Goal: Navigation & Orientation: Find specific page/section

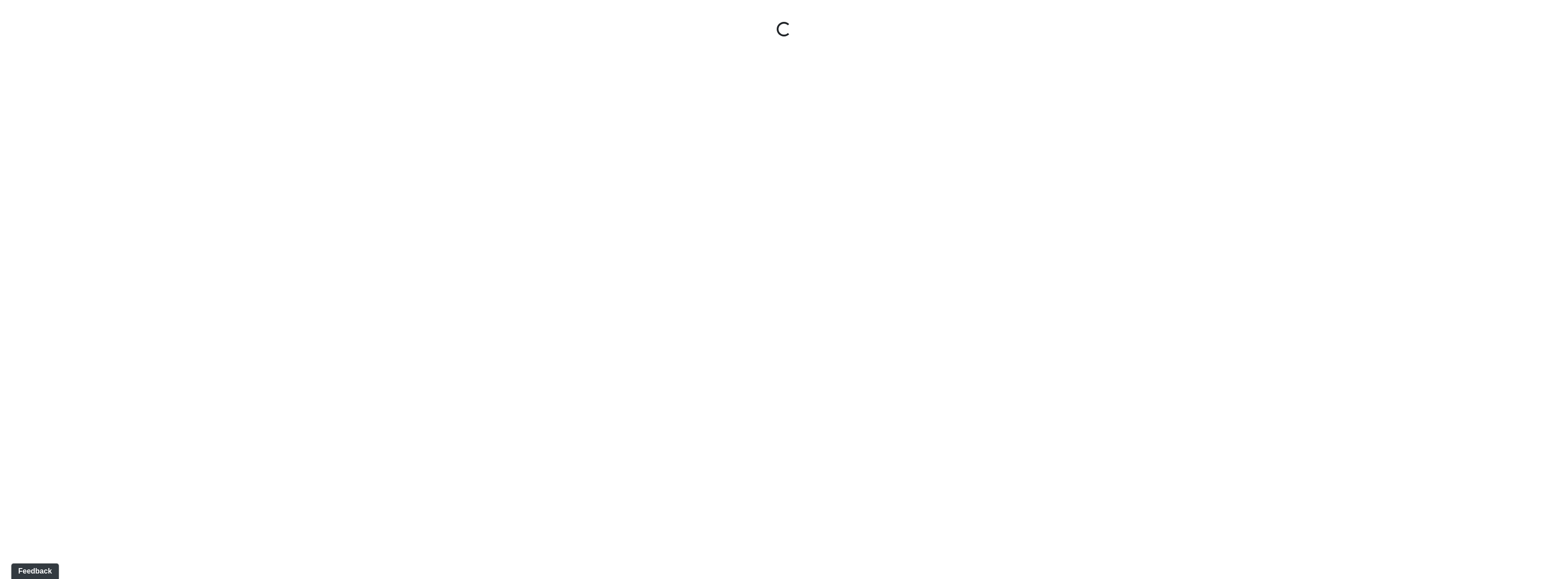
select select "2p1LcMW7A2doxWKe2HrzBw"
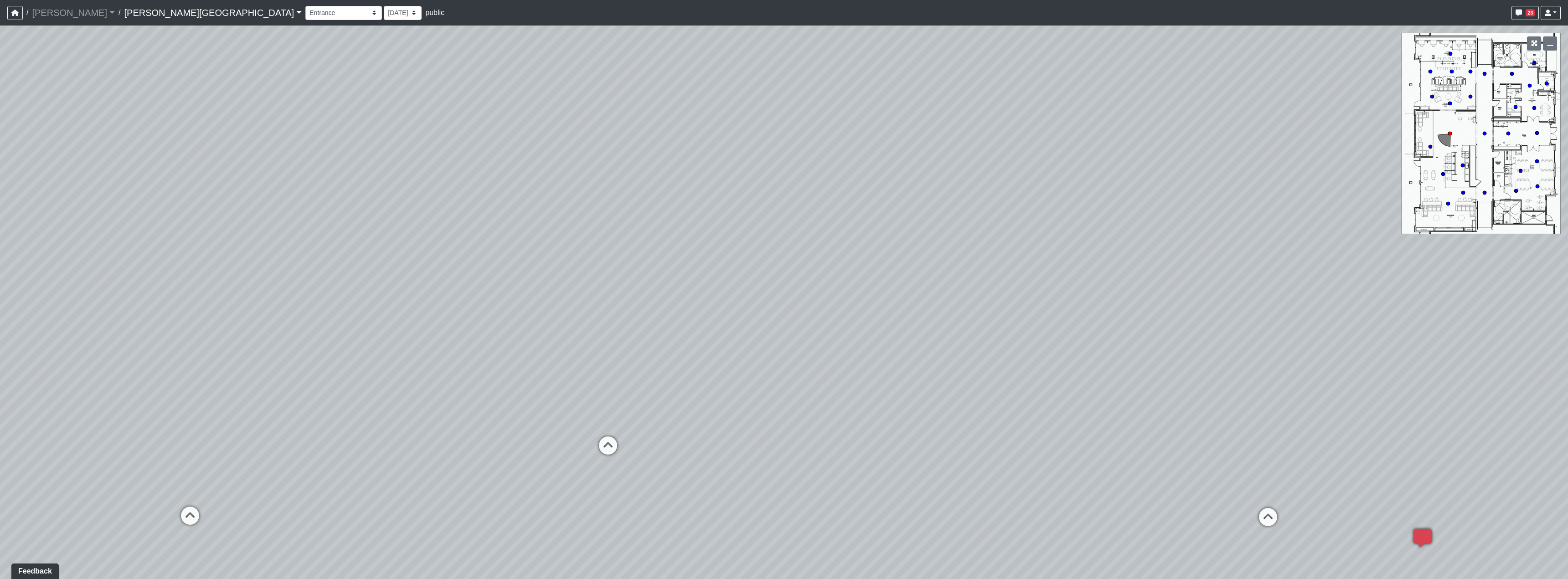
click at [132, 16] on link "[PERSON_NAME][GEOGRAPHIC_DATA]" at bounding box center [213, 12] width 178 height 18
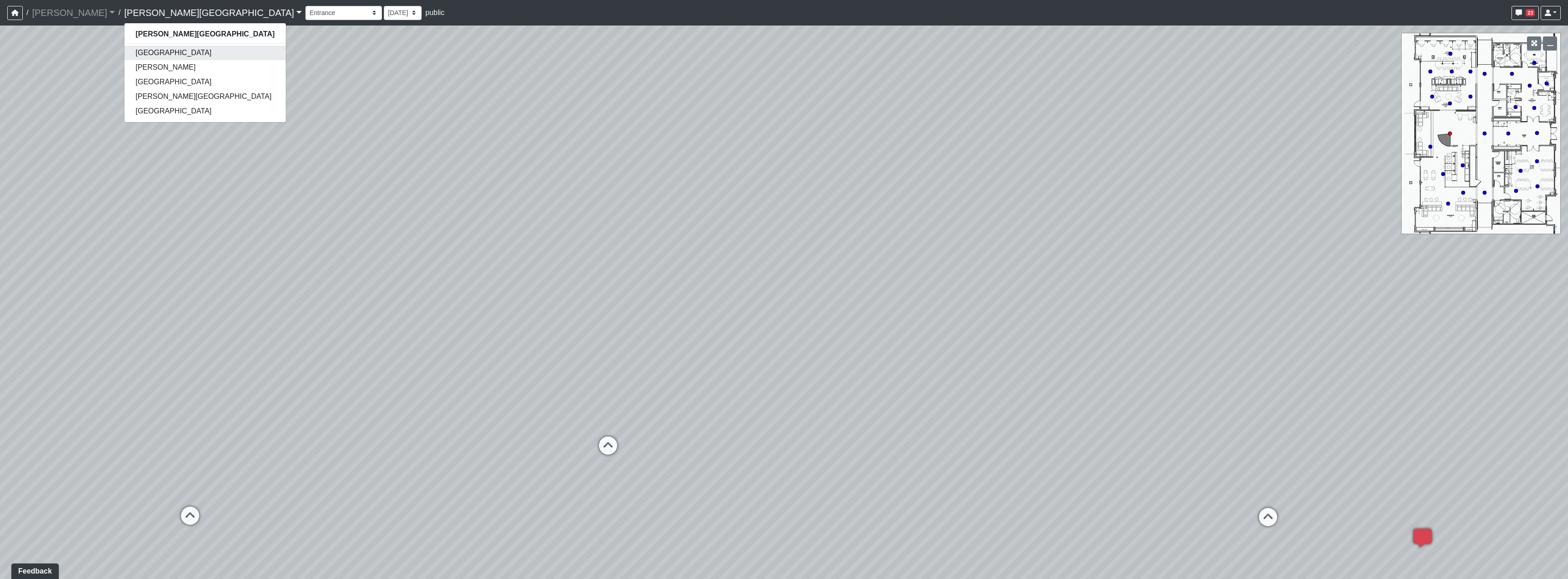
click at [130, 53] on link "[GEOGRAPHIC_DATA]" at bounding box center [205, 53] width 161 height 14
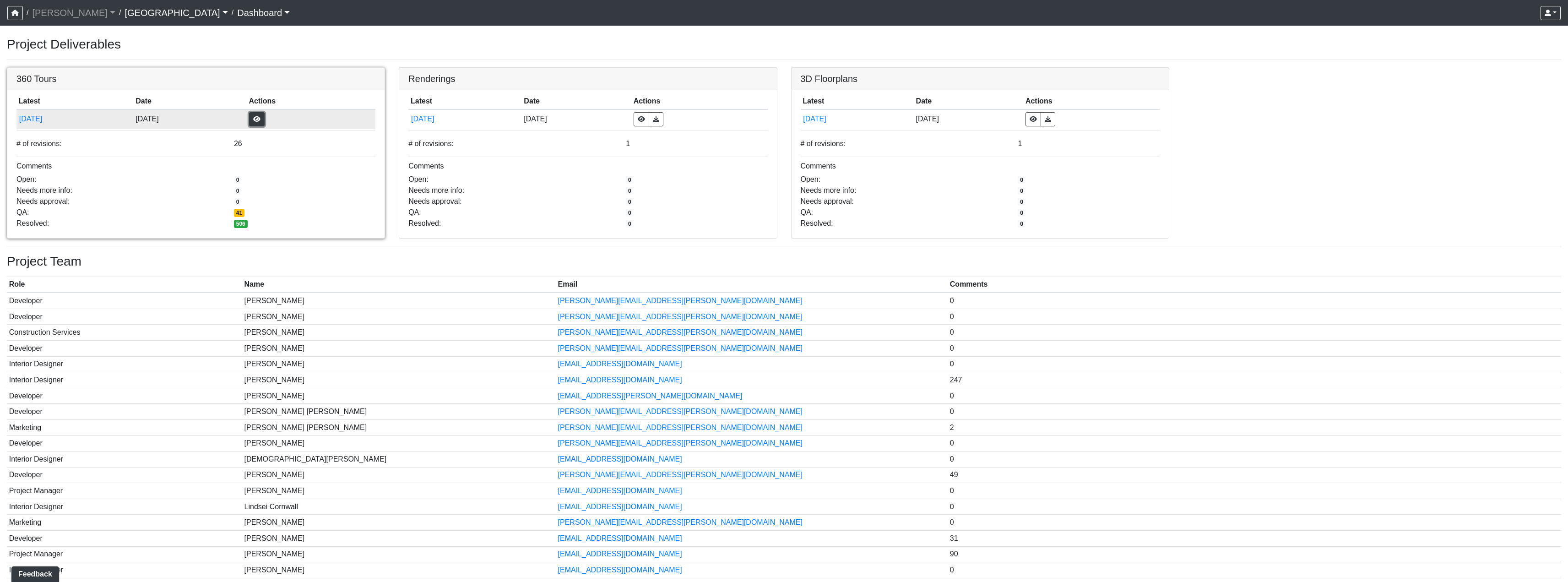
click at [265, 125] on button "button" at bounding box center [257, 119] width 16 height 14
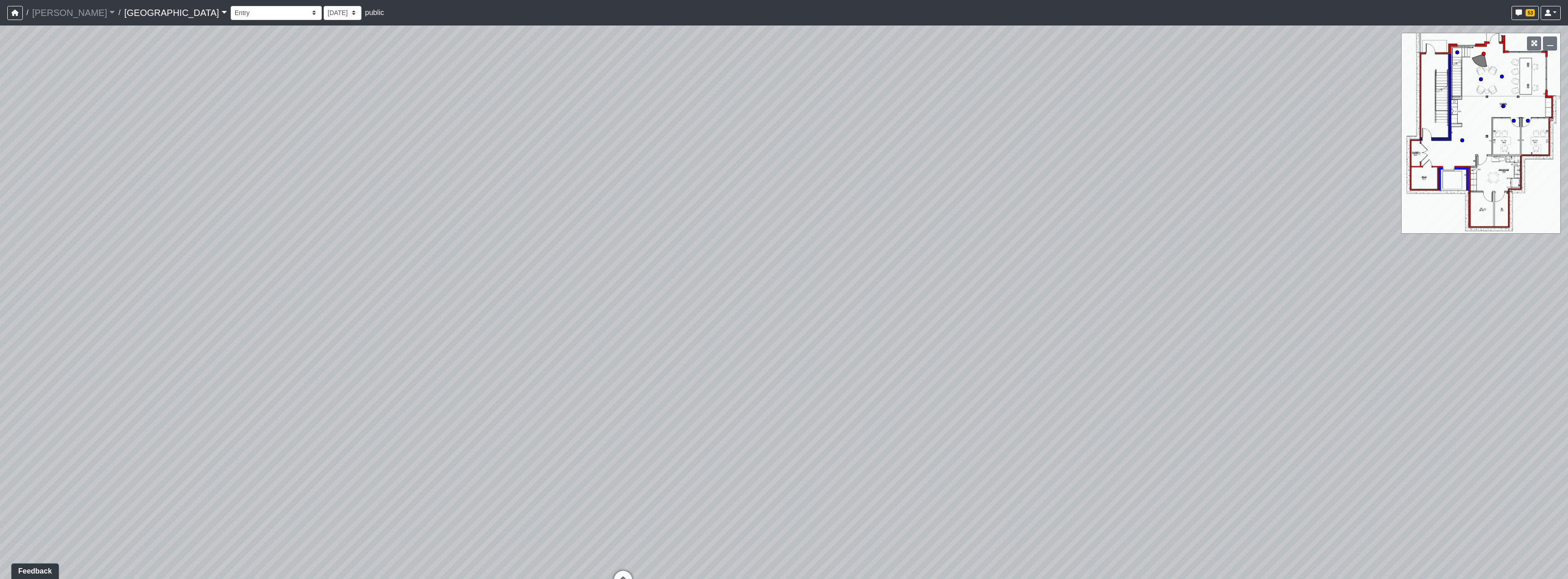
drag, startPoint x: 961, startPoint y: 410, endPoint x: 553, endPoint y: 393, distance: 408.4
click at [571, 400] on div "Loading... Reception Desk Loading... Lobby Loading... Landing Loading... Create…" at bounding box center [784, 302] width 1568 height 554
click at [236, 17] on select "Clubroom Lobby Courtyard Entry Kitchen Kitchen Stools Seating TV Lounge Banquet…" at bounding box center [276, 13] width 91 height 14
click at [231, 6] on select "Clubroom Lobby Courtyard Entry Kitchen Kitchen Stools Seating TV Lounge Banquet…" at bounding box center [276, 13] width 91 height 14
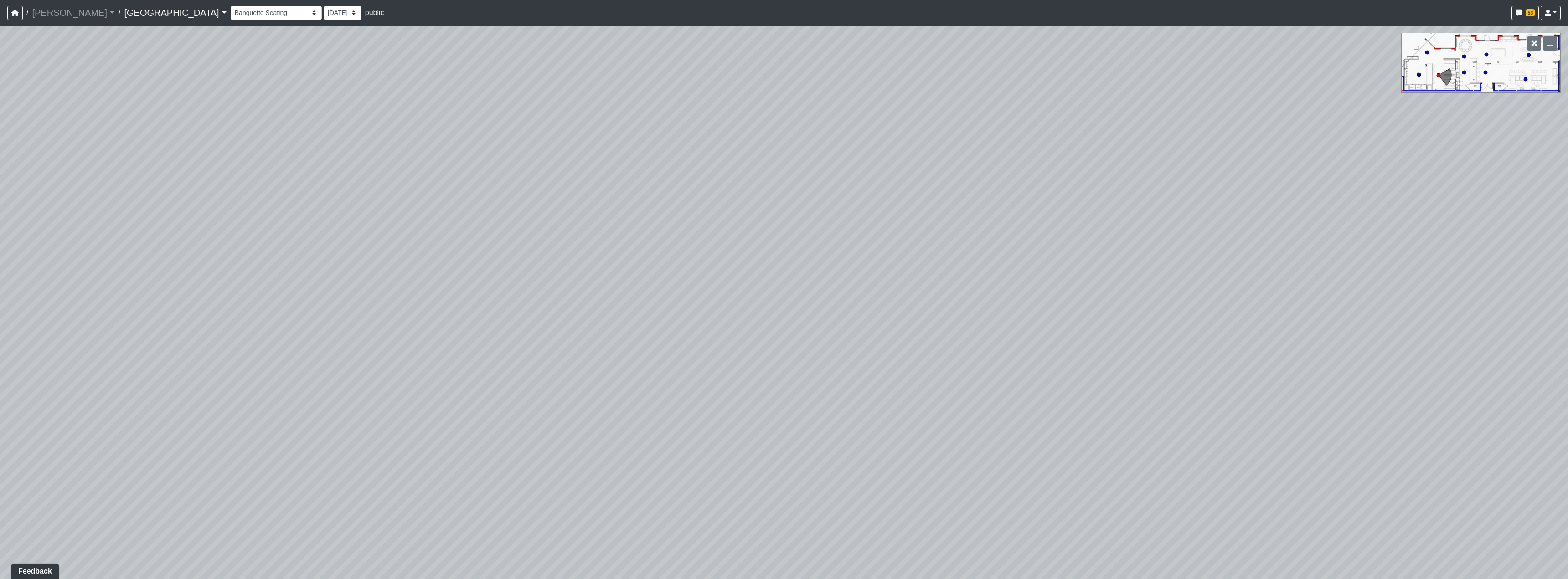
drag, startPoint x: 725, startPoint y: 417, endPoint x: 378, endPoint y: 352, distance: 353.0
click at [381, 353] on div "Loading... Reception Desk Loading... Lobby Loading... Landing Loading... Create…" at bounding box center [784, 302] width 1568 height 554
drag, startPoint x: 703, startPoint y: 395, endPoint x: 526, endPoint y: 384, distance: 177.3
click at [566, 389] on div "Loading... Reception Desk Loading... Lobby Loading... Landing Loading... Create…" at bounding box center [784, 302] width 1568 height 554
drag, startPoint x: 1152, startPoint y: 368, endPoint x: 709, endPoint y: 411, distance: 445.1
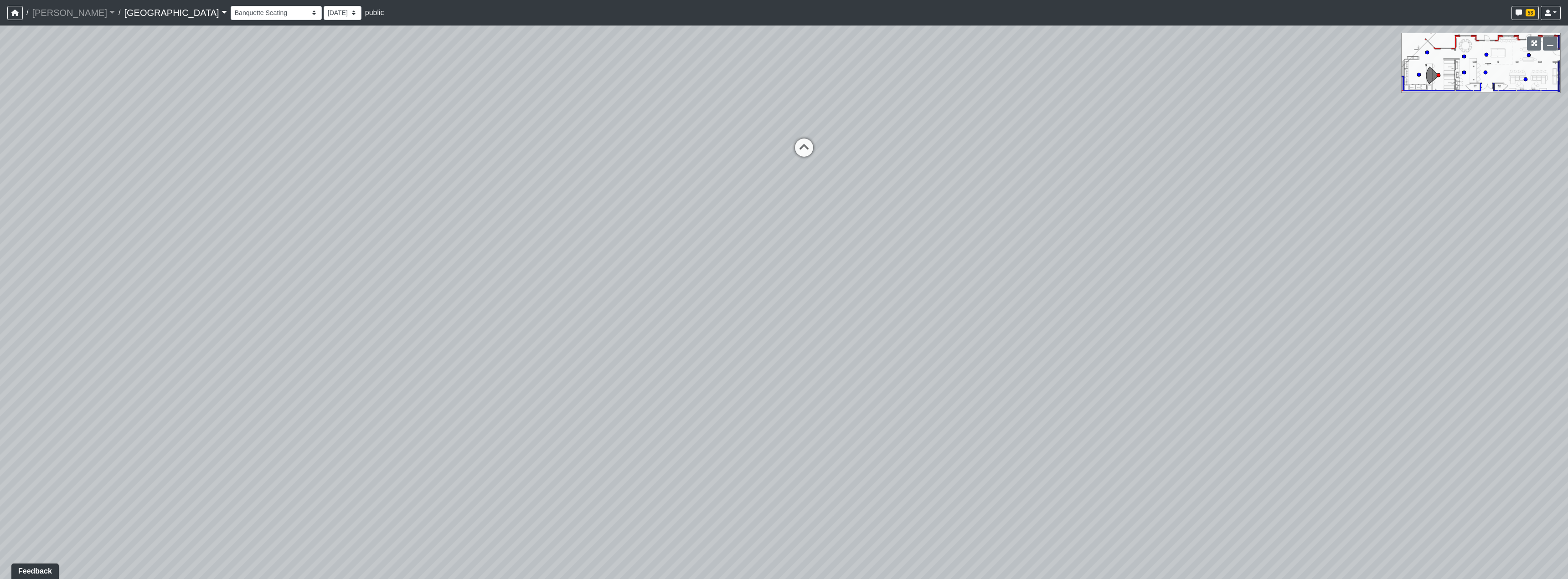
click at [709, 411] on div "Loading... Reception Desk Loading... Lobby Loading... Landing Loading... Create…" at bounding box center [784, 302] width 1568 height 554
drag, startPoint x: 931, startPoint y: 339, endPoint x: 895, endPoint y: 348, distance: 37.1
click at [904, 355] on div "Loading... Reception Desk Loading... Lobby Loading... Landing Loading... Create…" at bounding box center [784, 302] width 1568 height 554
drag, startPoint x: 1055, startPoint y: 361, endPoint x: 998, endPoint y: 351, distance: 57.9
click at [993, 351] on div "Loading... Reception Desk Loading... Lobby Loading... Landing Loading... Create…" at bounding box center [784, 302] width 1568 height 554
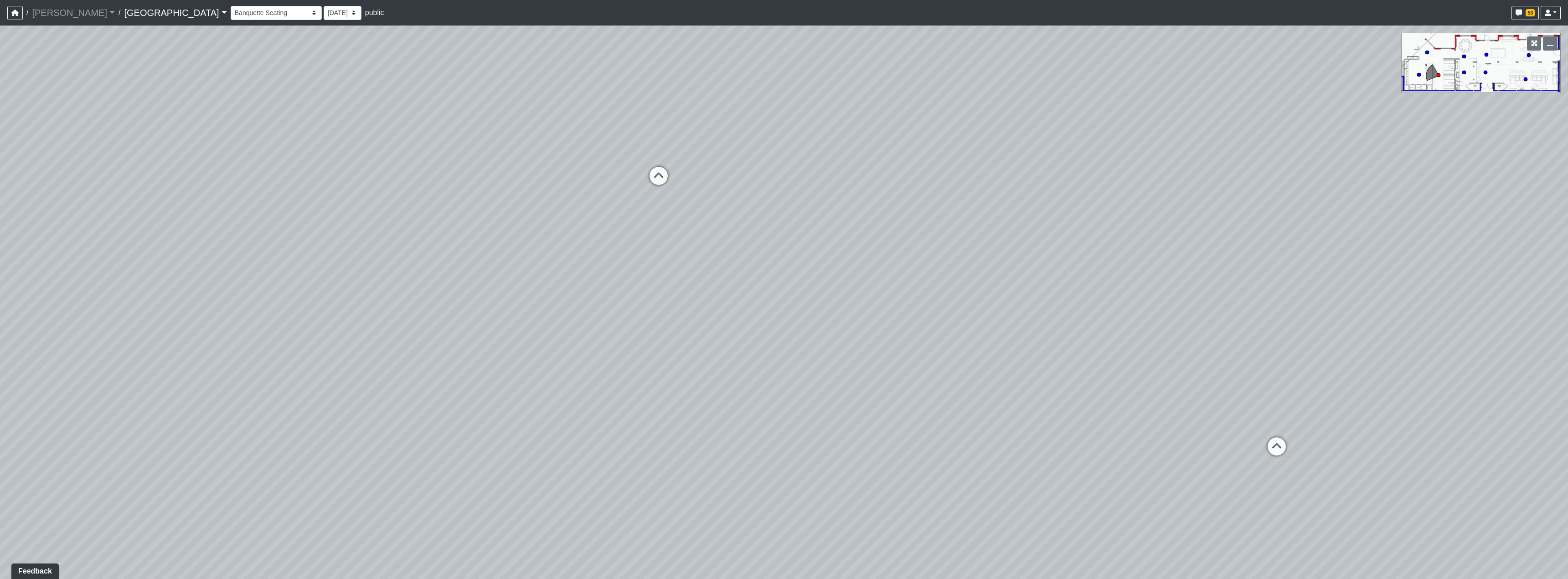
drag, startPoint x: 1182, startPoint y: 407, endPoint x: 1128, endPoint y: 394, distance: 55.5
click at [1128, 394] on div "Loading... Reception Desk Loading... Lobby Loading... Landing Loading... Create…" at bounding box center [784, 302] width 1568 height 554
drag, startPoint x: 1142, startPoint y: 422, endPoint x: 1222, endPoint y: 435, distance: 81.0
click at [1222, 435] on div "Loading... Reception Desk Loading... Lobby Loading... Landing Loading... Create…" at bounding box center [784, 302] width 1568 height 554
drag, startPoint x: 1054, startPoint y: 398, endPoint x: 1062, endPoint y: 396, distance: 8.2
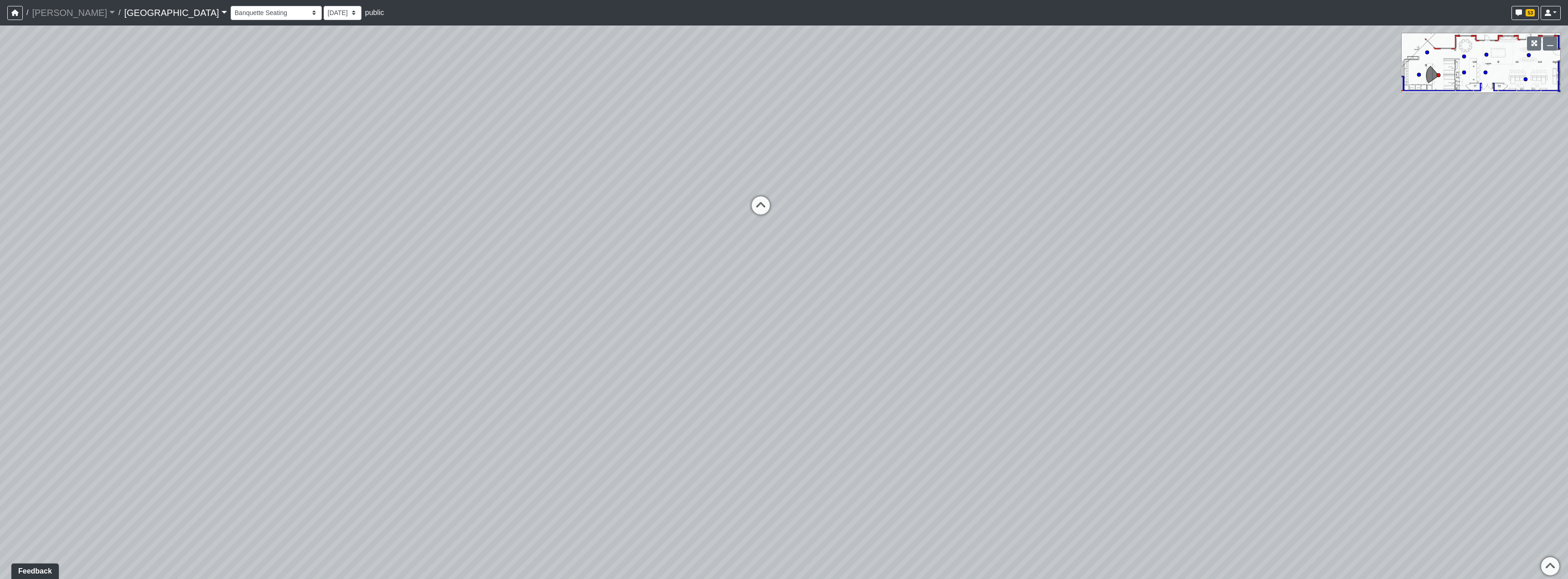
click at [1061, 396] on div "Loading... Reception Desk Loading... Lobby Loading... Landing Loading... Create…" at bounding box center [784, 302] width 1568 height 554
click at [1219, 445] on div "Loading... Reception Desk Loading... Lobby Loading... Landing Loading... Create…" at bounding box center [784, 302] width 1568 height 554
drag, startPoint x: 1070, startPoint y: 454, endPoint x: 954, endPoint y: 426, distance: 119.3
click at [954, 426] on div "Loading... Reception Desk Loading... Lobby Loading... Landing Loading... Create…" at bounding box center [784, 302] width 1568 height 554
click at [1346, 459] on icon at bounding box center [1345, 465] width 27 height 27
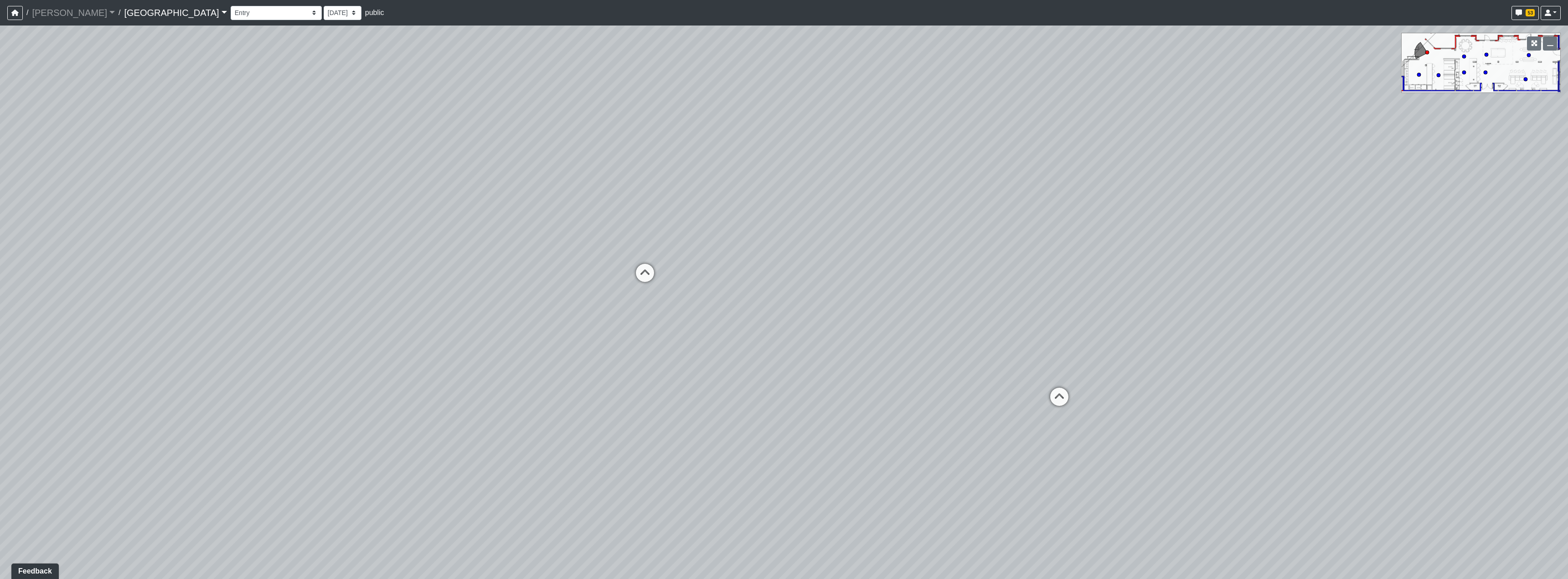
drag, startPoint x: 789, startPoint y: 342, endPoint x: 1130, endPoint y: 383, distance: 343.5
click at [1131, 378] on div "Loading... Reception Desk Loading... Lobby Loading... Landing Loading... Create…" at bounding box center [784, 302] width 1568 height 554
click at [711, 391] on icon at bounding box center [718, 403] width 27 height 27
drag, startPoint x: 673, startPoint y: 395, endPoint x: 1092, endPoint y: 392, distance: 419.0
click at [996, 389] on div "Loading... Reception Desk Loading... Lobby Loading... Landing Loading... Create…" at bounding box center [784, 302] width 1568 height 554
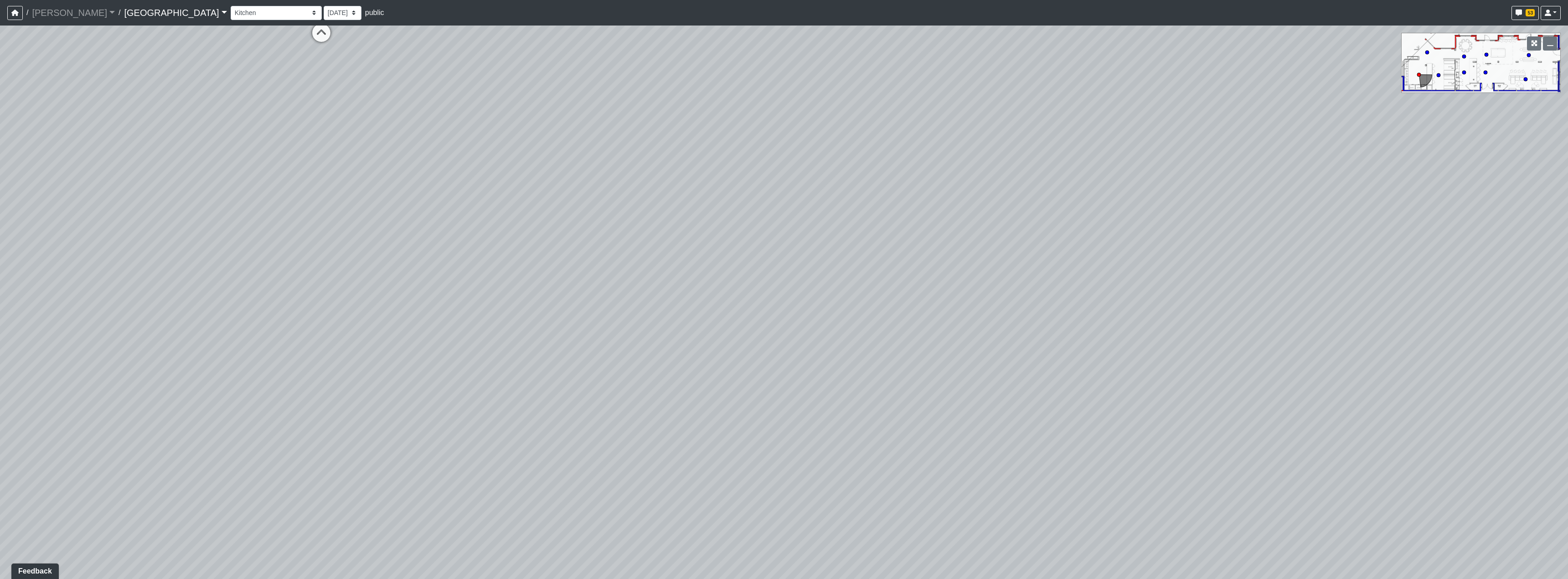
drag, startPoint x: 796, startPoint y: 424, endPoint x: 1000, endPoint y: 216, distance: 291.3
click at [975, 216] on div "Loading... Reception Desk Loading... Lobby Loading... Landing Loading... Create…" at bounding box center [784, 302] width 1568 height 554
drag, startPoint x: 806, startPoint y: 383, endPoint x: 662, endPoint y: 310, distance: 161.4
click at [757, 304] on div "Loading... Reception Desk Loading... Lobby Loading... Landing Loading... Create…" at bounding box center [784, 302] width 1568 height 554
drag, startPoint x: 1119, startPoint y: 315, endPoint x: 853, endPoint y: 344, distance: 267.6
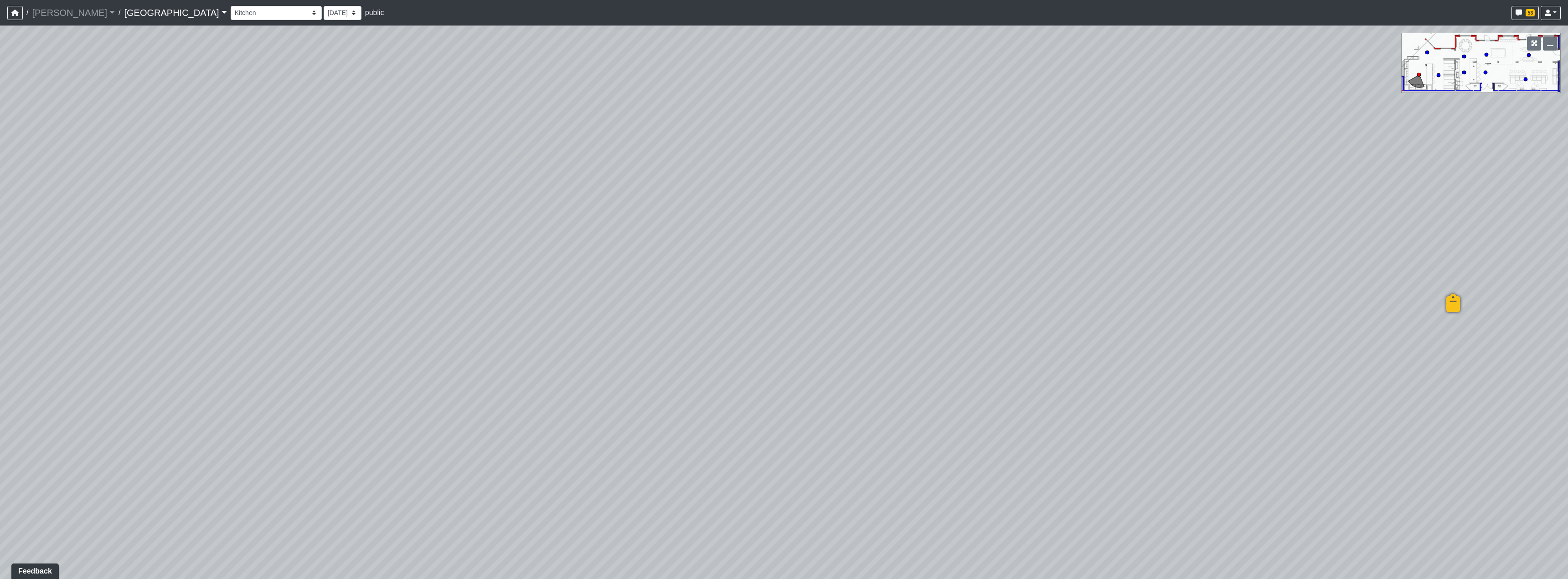
click at [855, 344] on div "Loading... Reception Desk Loading... Lobby Loading... Landing Loading... Create…" at bounding box center [784, 302] width 1568 height 554
drag, startPoint x: 1039, startPoint y: 314, endPoint x: 770, endPoint y: 394, distance: 280.6
click at [759, 397] on div "Loading... Reception Desk Loading... Lobby Loading... Landing Loading... Create…" at bounding box center [784, 302] width 1568 height 554
drag, startPoint x: 1211, startPoint y: 331, endPoint x: 952, endPoint y: 333, distance: 259.0
click at [952, 333] on div "Loading... Reception Desk Loading... Lobby Loading... Landing Loading... Create…" at bounding box center [784, 302] width 1568 height 554
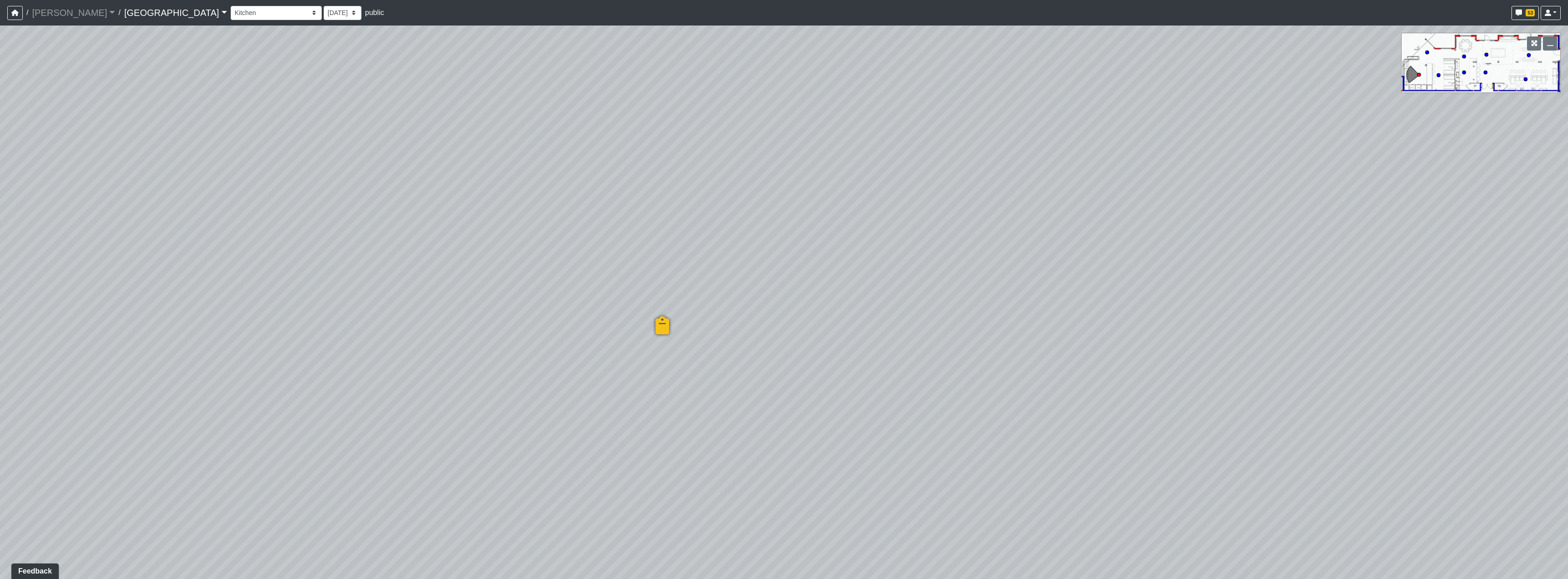
drag, startPoint x: 1033, startPoint y: 337, endPoint x: 1044, endPoint y: 344, distance: 13.0
click at [1044, 344] on div "Loading... Reception Desk Loading... Lobby Loading... Landing Loading... Create…" at bounding box center [784, 302] width 1568 height 554
click at [662, 574] on div "Loading... Reception Desk Loading... Lobby Loading... Landing Loading... Create…" at bounding box center [784, 302] width 1568 height 554
drag, startPoint x: 952, startPoint y: 313, endPoint x: 1079, endPoint y: 337, distance: 129.2
click at [1185, 290] on div "Loading... Reception Desk Loading... Lobby Loading... Landing Loading... Create…" at bounding box center [784, 302] width 1568 height 554
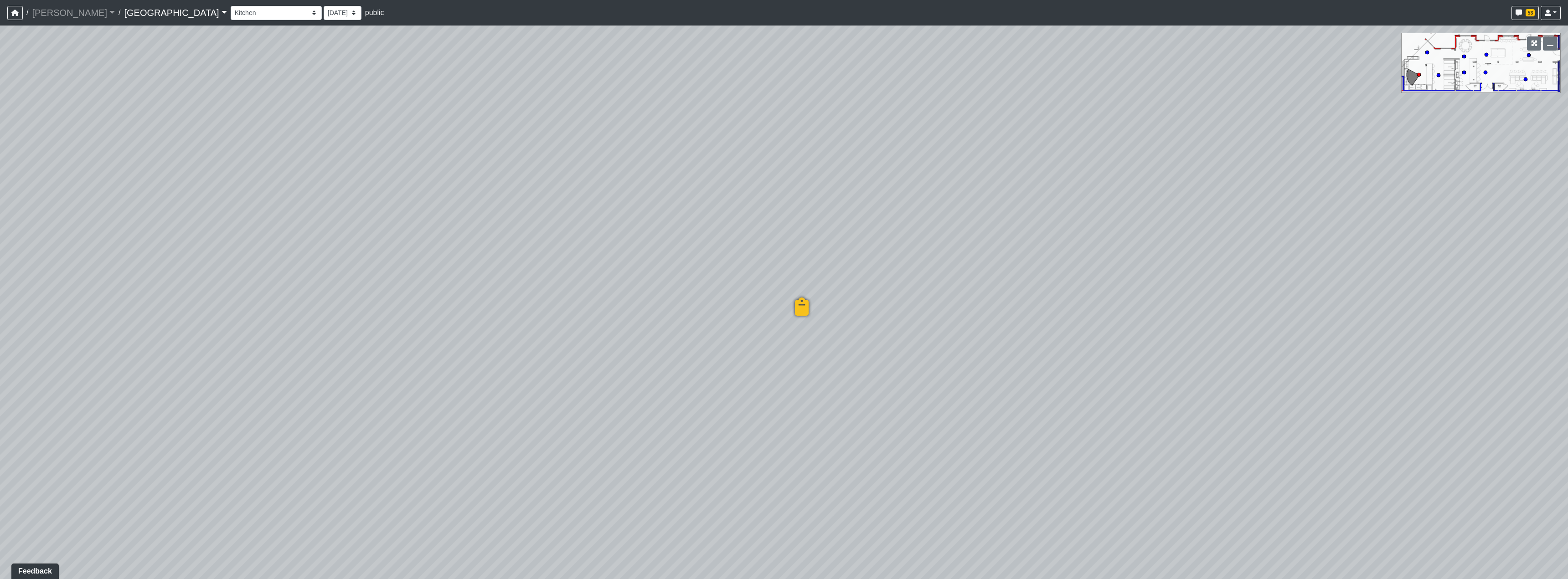
drag, startPoint x: 947, startPoint y: 365, endPoint x: 891, endPoint y: 376, distance: 57.1
click at [893, 374] on div "Loading... Reception Desk Loading... Lobby Loading... Landing Loading... Create…" at bounding box center [784, 302] width 1568 height 554
drag, startPoint x: 723, startPoint y: 412, endPoint x: 509, endPoint y: 439, distance: 215.7
click at [508, 439] on div "Loading... Reception Desk Loading... Lobby Loading... Landing Loading... Create…" at bounding box center [784, 302] width 1568 height 554
drag, startPoint x: 636, startPoint y: 405, endPoint x: 872, endPoint y: 422, distance: 236.6
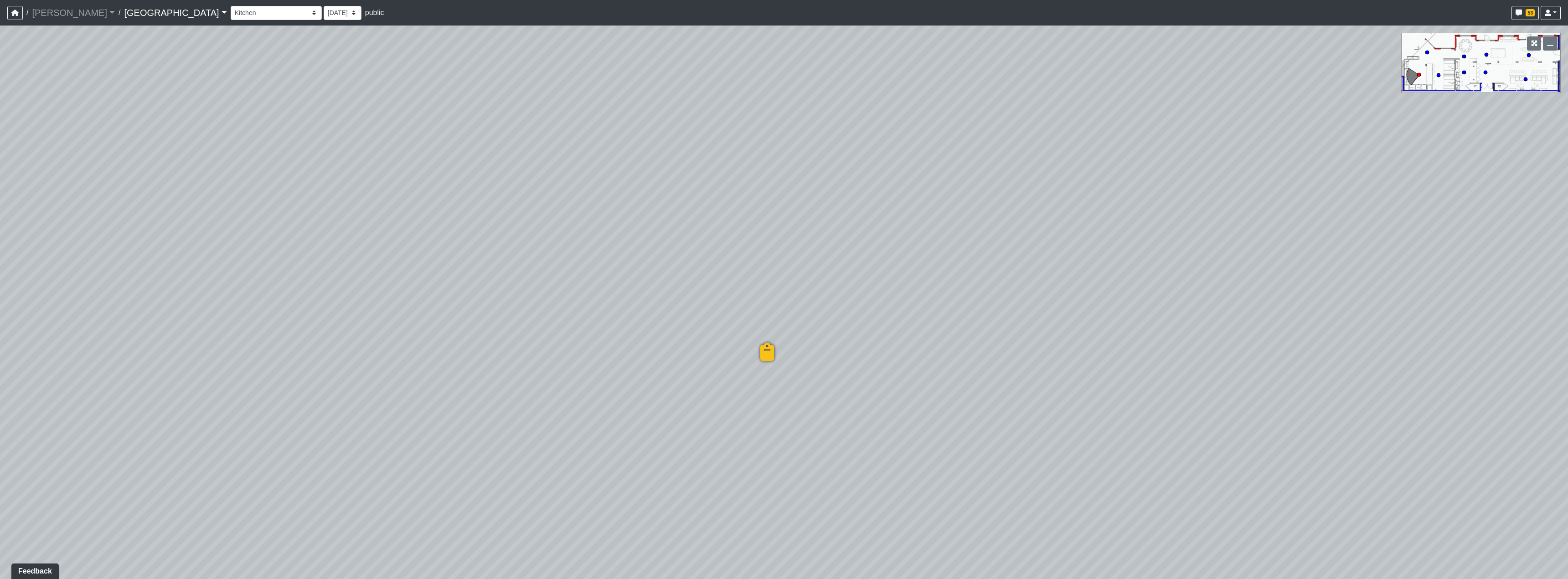
click at [872, 422] on div "Loading... Reception Desk Loading... Lobby Loading... Landing Loading... Create…" at bounding box center [784, 302] width 1568 height 554
drag, startPoint x: 1035, startPoint y: 398, endPoint x: 903, endPoint y: 370, distance: 134.9
click at [902, 370] on div "Loading... Reception Desk Loading... Lobby Loading... Landing Loading... Create…" at bounding box center [784, 302] width 1568 height 554
drag, startPoint x: 1191, startPoint y: 352, endPoint x: 1077, endPoint y: 359, distance: 114.2
click at [1077, 359] on div "Loading... Reception Desk Loading... Lobby Loading... Landing Loading... Create…" at bounding box center [784, 302] width 1568 height 554
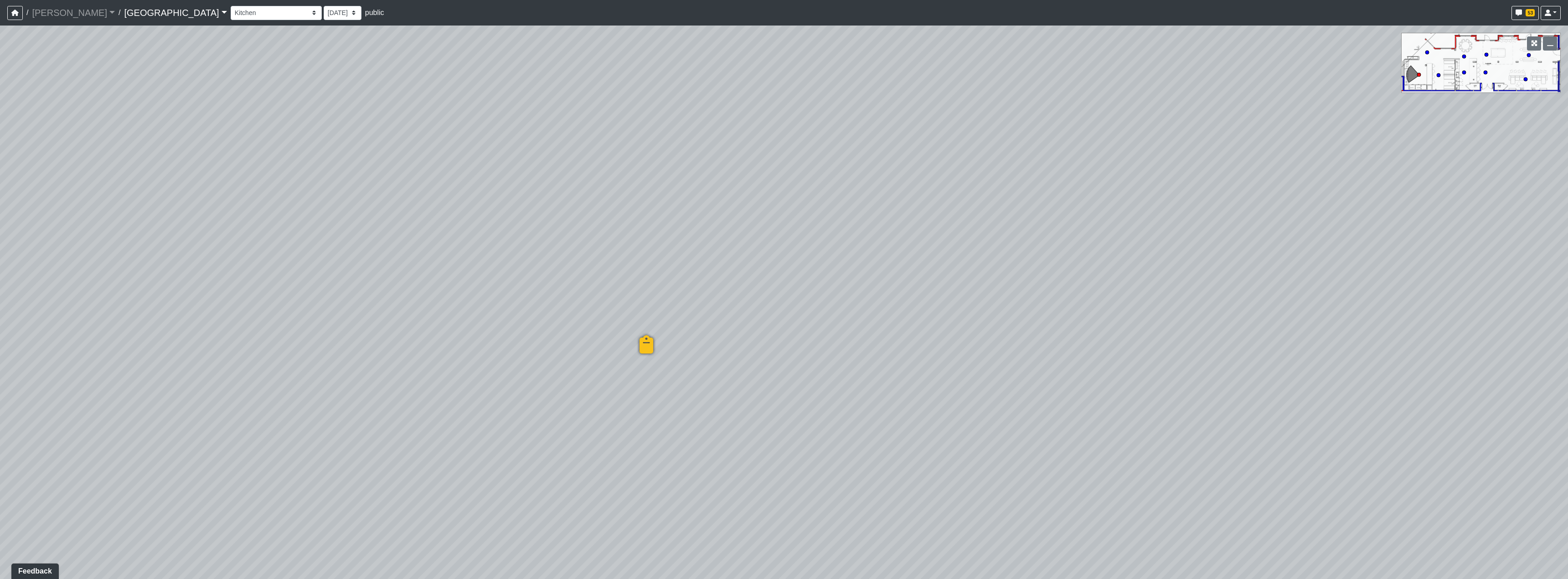
drag, startPoint x: 837, startPoint y: 309, endPoint x: 905, endPoint y: 314, distance: 68.2
click at [905, 314] on div "Loading... Reception Desk Loading... Lobby Loading... Landing Loading... Create…" at bounding box center [784, 302] width 1568 height 554
drag, startPoint x: 771, startPoint y: 456, endPoint x: 1171, endPoint y: 363, distance: 410.7
click at [1119, 365] on div "Loading... Reception Desk Loading... Lobby Loading... Landing Loading... Create…" at bounding box center [784, 302] width 1568 height 554
drag, startPoint x: 688, startPoint y: 394, endPoint x: 946, endPoint y: 389, distance: 258.0
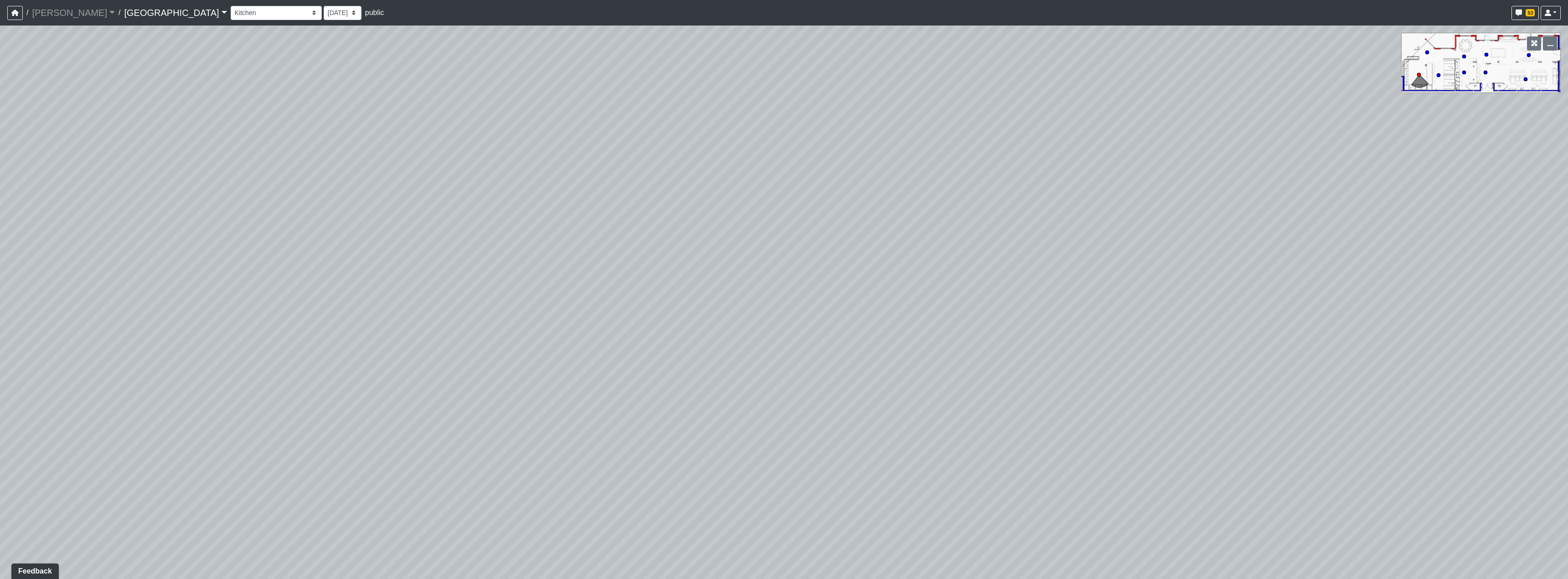
click at [932, 386] on div "Loading... Reception Desk Loading... Lobby Loading... Landing Loading... Create…" at bounding box center [784, 302] width 1568 height 554
drag, startPoint x: 757, startPoint y: 384, endPoint x: 1013, endPoint y: 428, distance: 259.8
click at [1013, 428] on div "Loading... Reception Desk Loading... Lobby Loading... Landing Loading... Create…" at bounding box center [784, 302] width 1568 height 554
drag, startPoint x: 878, startPoint y: 405, endPoint x: 1204, endPoint y: 417, distance: 326.2
click at [1317, 429] on div "Loading... Reception Desk Loading... Lobby Loading... Landing Loading... Create…" at bounding box center [784, 302] width 1568 height 554
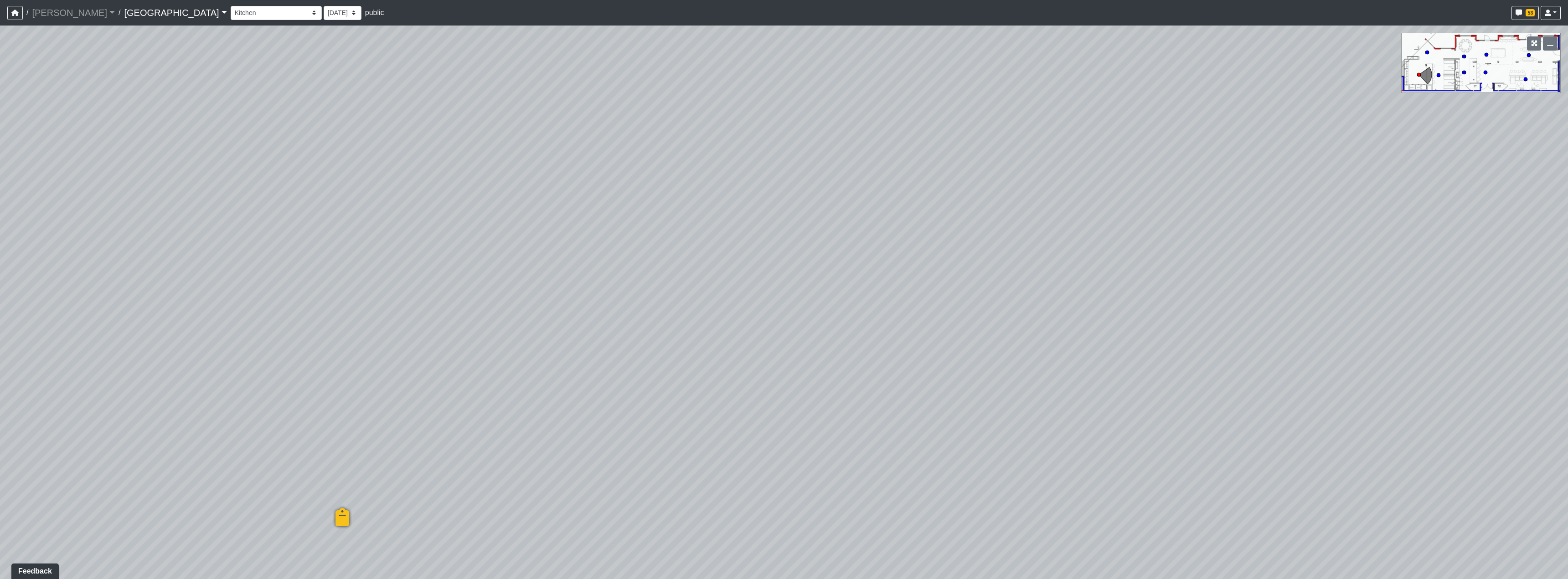
drag, startPoint x: 935, startPoint y: 398, endPoint x: 501, endPoint y: 403, distance: 434.0
click at [591, 396] on div "Loading... Reception Desk Loading... Lobby Loading... Landing Loading... Create…" at bounding box center [784, 302] width 1568 height 554
click at [857, 407] on div "Loading... Reception Desk Loading... Lobby Loading... Landing Loading... Create…" at bounding box center [784, 302] width 1568 height 554
drag, startPoint x: 1011, startPoint y: 240, endPoint x: 345, endPoint y: 332, distance: 672.3
click at [448, 329] on div "Loading... Reception Desk Loading... Lobby Loading... Landing Loading... Create…" at bounding box center [784, 302] width 1568 height 554
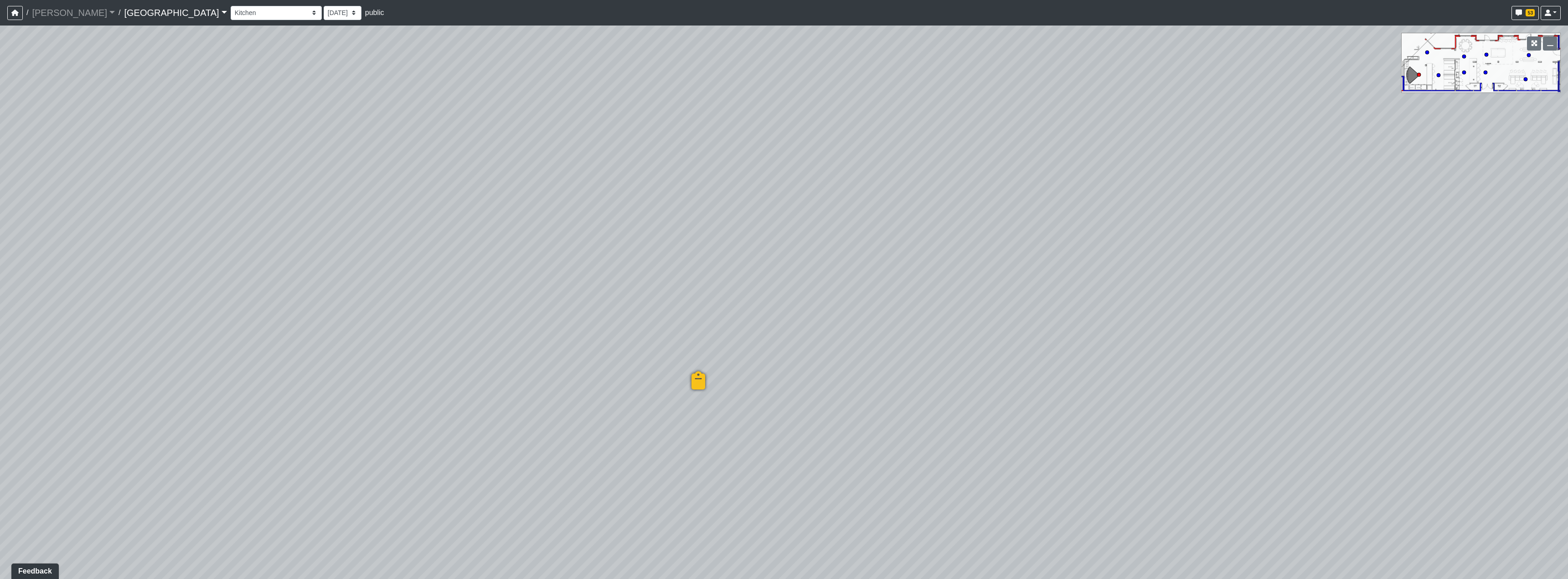
drag, startPoint x: 951, startPoint y: 285, endPoint x: 936, endPoint y: 298, distance: 19.8
click at [935, 299] on div "Loading... Reception Desk Loading... Lobby Loading... Landing Loading... Create…" at bounding box center [784, 302] width 1568 height 554
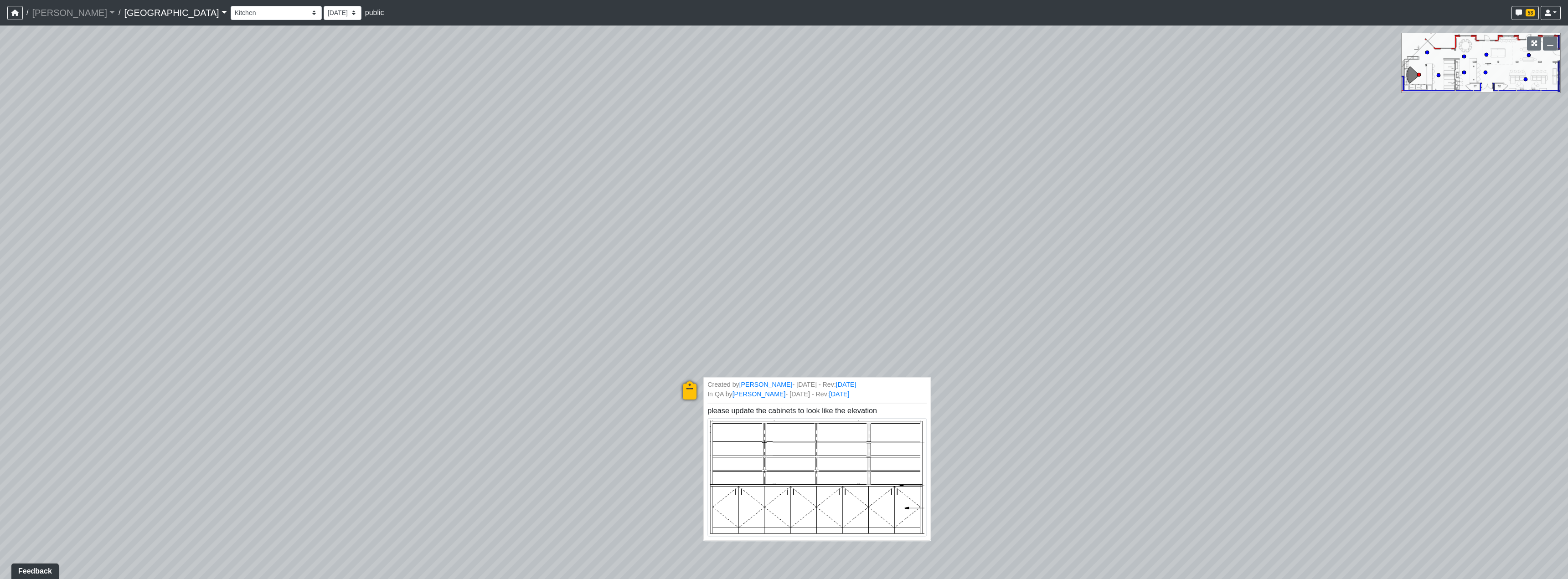
click at [793, 452] on img at bounding box center [817, 477] width 219 height 118
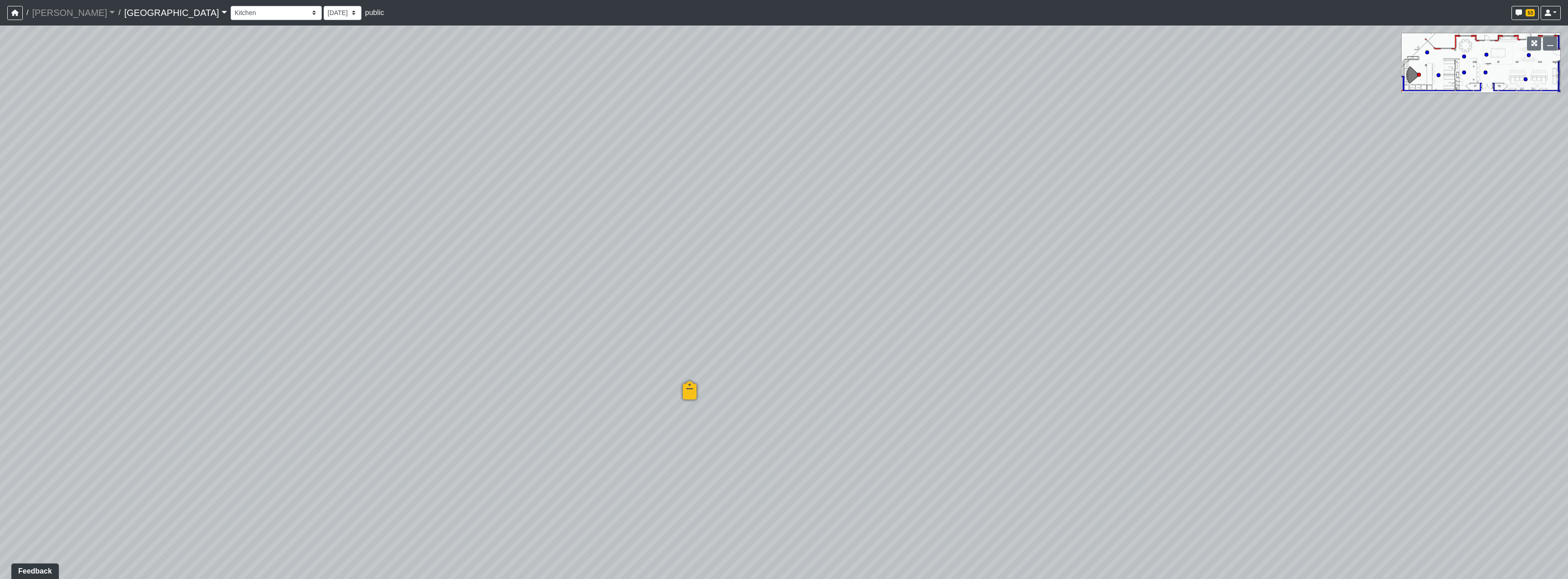
drag, startPoint x: 660, startPoint y: 289, endPoint x: 351, endPoint y: 231, distance: 314.4
click at [416, 250] on div "Loading... Reception Desk Loading... Lobby Loading... Landing Loading... Create…" at bounding box center [784, 302] width 1568 height 554
drag, startPoint x: 947, startPoint y: 414, endPoint x: 468, endPoint y: 378, distance: 480.4
click at [607, 384] on div "Loading... Reception Desk Loading... Lobby Loading... Landing Loading... Create…" at bounding box center [784, 302] width 1568 height 554
drag, startPoint x: 953, startPoint y: 363, endPoint x: 860, endPoint y: 362, distance: 93.0
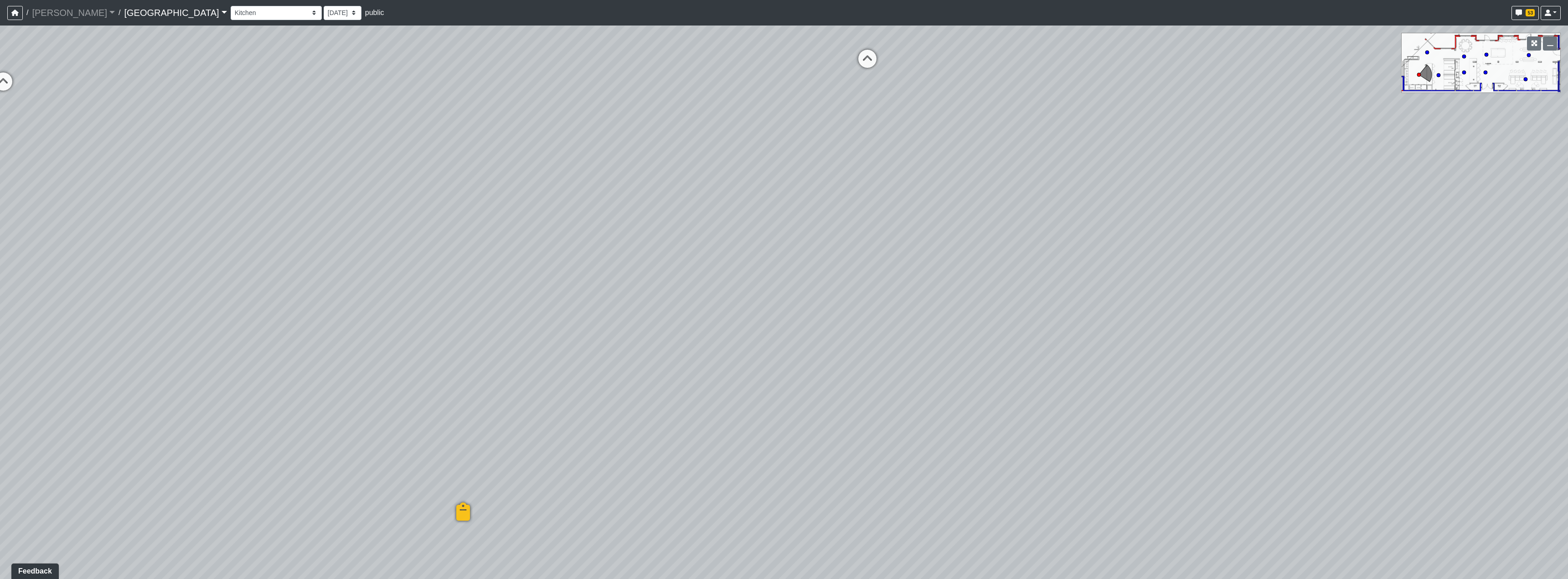
click at [590, 409] on div "Loading... Reception Desk Loading... Lobby Loading... Landing Loading... Create…" at bounding box center [784, 302] width 1568 height 554
drag, startPoint x: 981, startPoint y: 369, endPoint x: 618, endPoint y: 461, distance: 374.5
click at [619, 464] on div "Loading... Reception Desk Loading... Lobby Loading... Landing Loading... Create…" at bounding box center [784, 302] width 1568 height 554
drag, startPoint x: 882, startPoint y: 434, endPoint x: 591, endPoint y: 412, distance: 291.8
click at [591, 413] on div "Loading... Reception Desk Loading... Lobby Loading... Landing Loading... Create…" at bounding box center [784, 302] width 1568 height 554
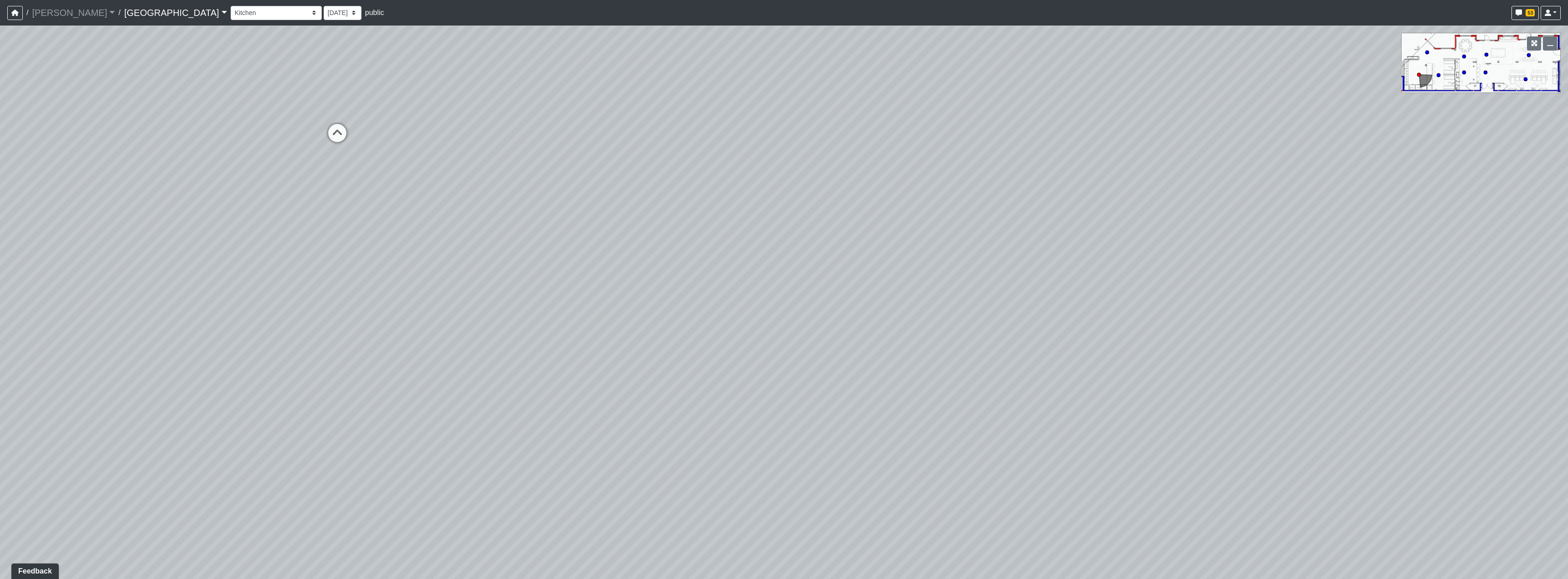
drag, startPoint x: 887, startPoint y: 372, endPoint x: 1083, endPoint y: 379, distance: 196.1
click at [1083, 379] on div "Loading... Reception Desk Loading... Lobby Loading... Landing Loading... Create…" at bounding box center [784, 302] width 1568 height 554
drag, startPoint x: 600, startPoint y: 390, endPoint x: 867, endPoint y: 420, distance: 268.7
click at [867, 420] on div "Loading... Reception Desk Loading... Lobby Loading... Landing Loading... Create…" at bounding box center [784, 302] width 1568 height 554
drag, startPoint x: 573, startPoint y: 426, endPoint x: 407, endPoint y: 396, distance: 168.7
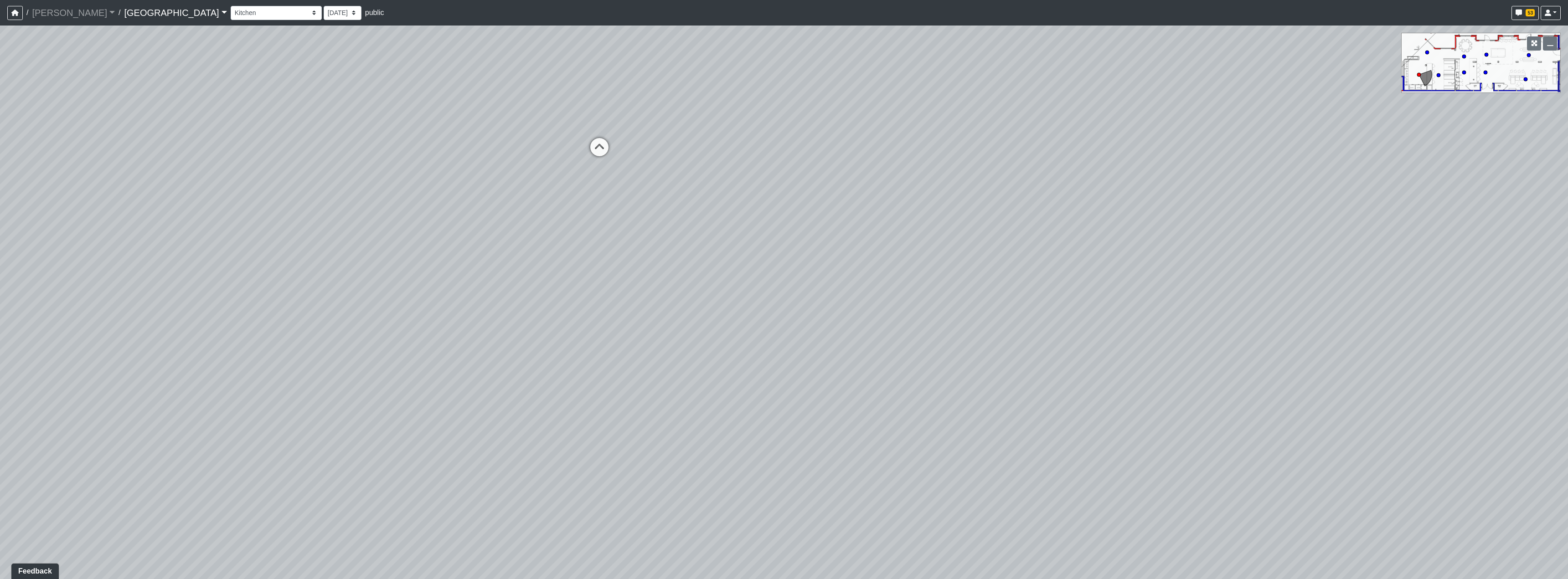
click at [407, 396] on div "Loading... Reception Desk Loading... Lobby Loading... Landing Loading... Create…" at bounding box center [784, 302] width 1568 height 554
drag, startPoint x: 1045, startPoint y: 453, endPoint x: 581, endPoint y: 389, distance: 468.4
click at [581, 389] on div "Loading... Reception Desk Loading... Lobby Loading... Landing Loading... Create…" at bounding box center [784, 302] width 1568 height 554
drag, startPoint x: 1063, startPoint y: 392, endPoint x: 640, endPoint y: 381, distance: 423.1
click at [696, 394] on div "Loading... Reception Desk Loading... Lobby Loading... Landing Loading... Create…" at bounding box center [784, 302] width 1568 height 554
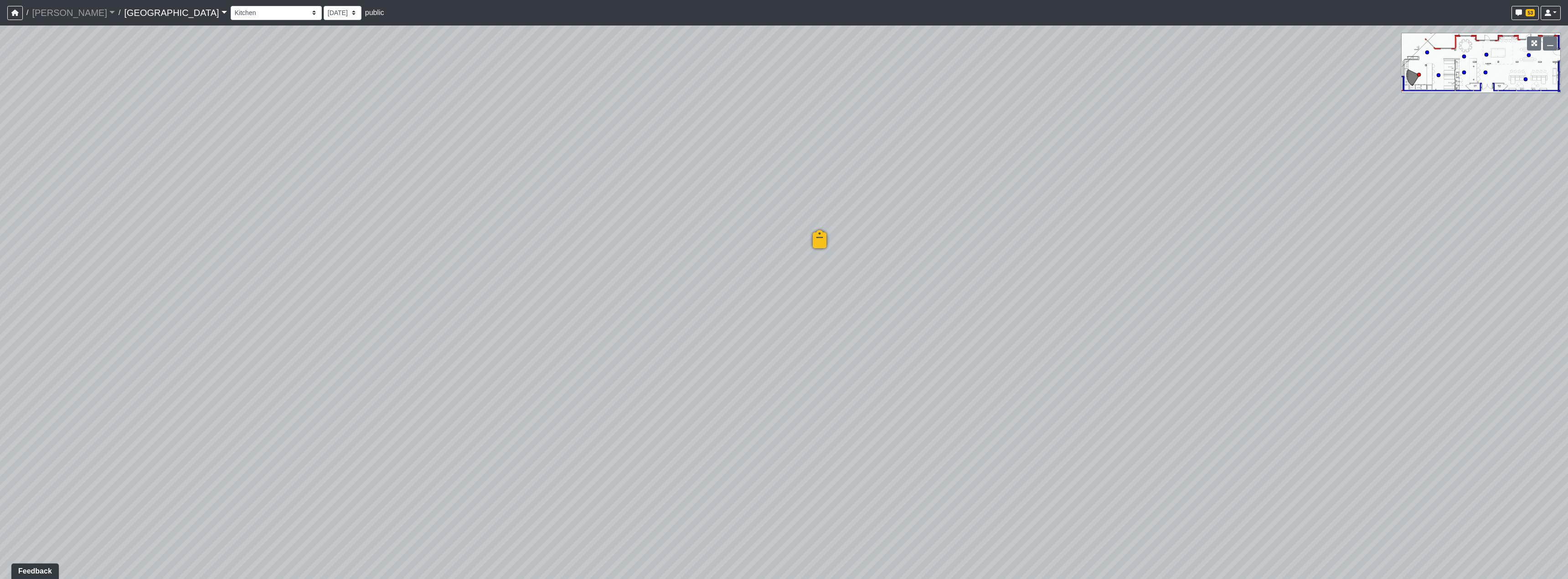
drag, startPoint x: 990, startPoint y: 446, endPoint x: 860, endPoint y: 379, distance: 146.2
click at [907, 382] on div "Loading... Reception Desk Loading... Lobby Loading... Landing Loading... Create…" at bounding box center [784, 302] width 1568 height 554
drag, startPoint x: 974, startPoint y: 448, endPoint x: 676, endPoint y: 302, distance: 331.8
click at [676, 302] on div "Loading... Reception Desk Loading... Lobby Loading... Landing Loading... Create…" at bounding box center [784, 302] width 1568 height 554
drag, startPoint x: 944, startPoint y: 405, endPoint x: 1307, endPoint y: 435, distance: 364.2
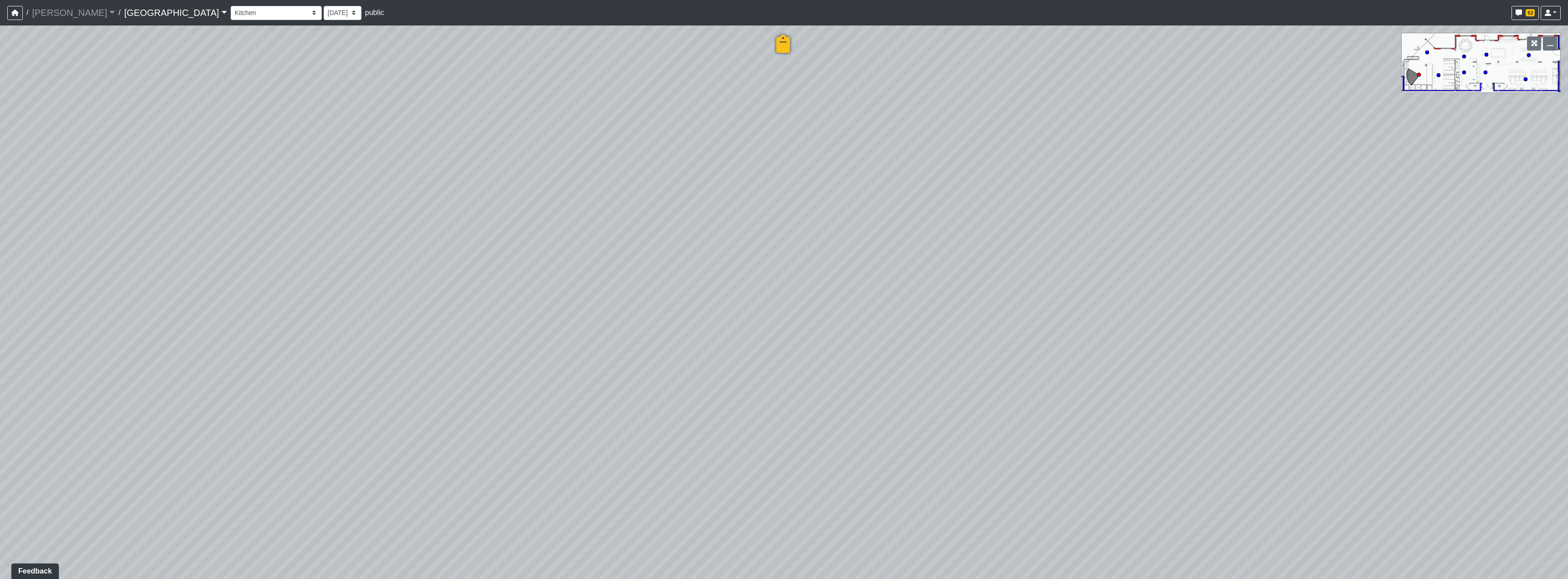
click at [1307, 435] on div "Loading... Reception Desk Loading... Lobby Loading... Landing Loading... Create…" at bounding box center [784, 302] width 1568 height 554
drag, startPoint x: 784, startPoint y: 357, endPoint x: 833, endPoint y: 493, distance: 144.6
click at [803, 517] on div "Loading... Reception Desk Loading... Lobby Loading... Landing Loading... Create…" at bounding box center [784, 302] width 1568 height 554
drag, startPoint x: 546, startPoint y: 344, endPoint x: 586, endPoint y: 441, distance: 104.9
click at [586, 441] on div "Loading... Reception Desk Loading... Lobby Loading... Landing Loading... Create…" at bounding box center [784, 302] width 1568 height 554
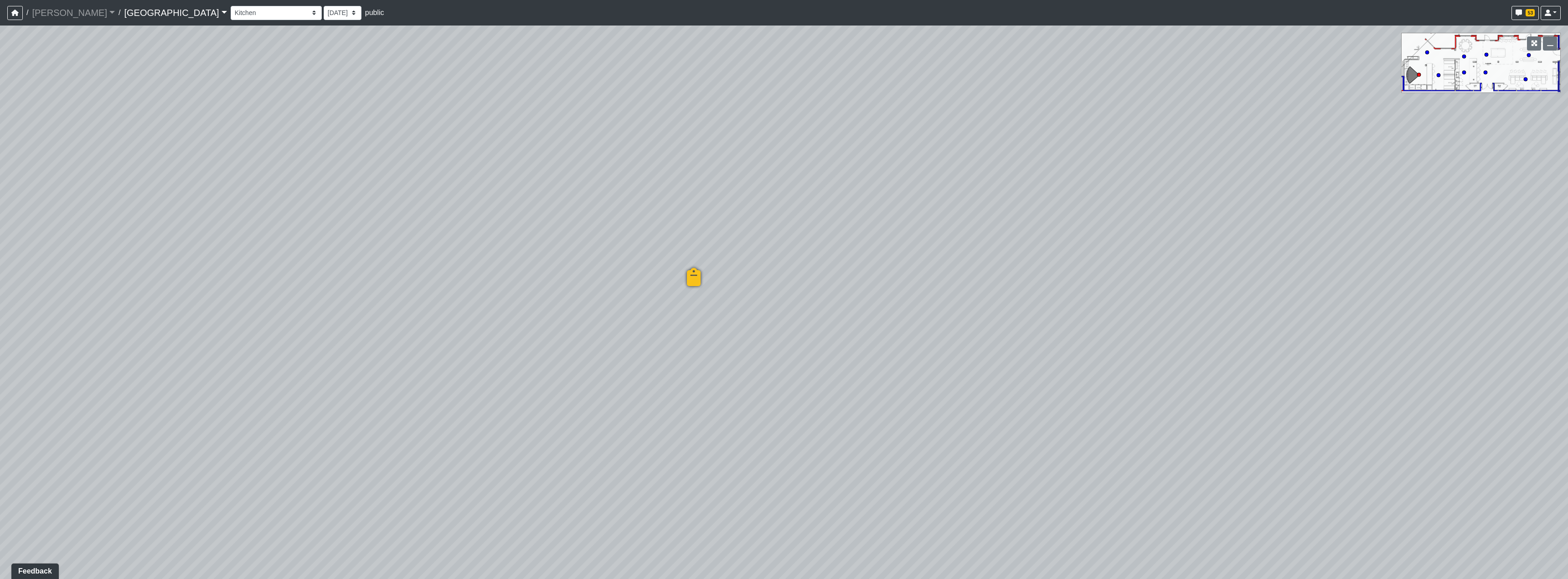
drag, startPoint x: 770, startPoint y: 457, endPoint x: 521, endPoint y: 351, distance: 270.6
click at [521, 351] on div "Loading... Reception Desk Loading... Lobby Loading... Landing Loading... Create…" at bounding box center [784, 302] width 1568 height 554
drag, startPoint x: 954, startPoint y: 276, endPoint x: 1007, endPoint y: 311, distance: 63.5
click at [968, 358] on div "Loading... Reception Desk Loading... Lobby Loading... Landing Loading... Create…" at bounding box center [784, 302] width 1568 height 554
drag, startPoint x: 873, startPoint y: 423, endPoint x: 869, endPoint y: 418, distance: 6.4
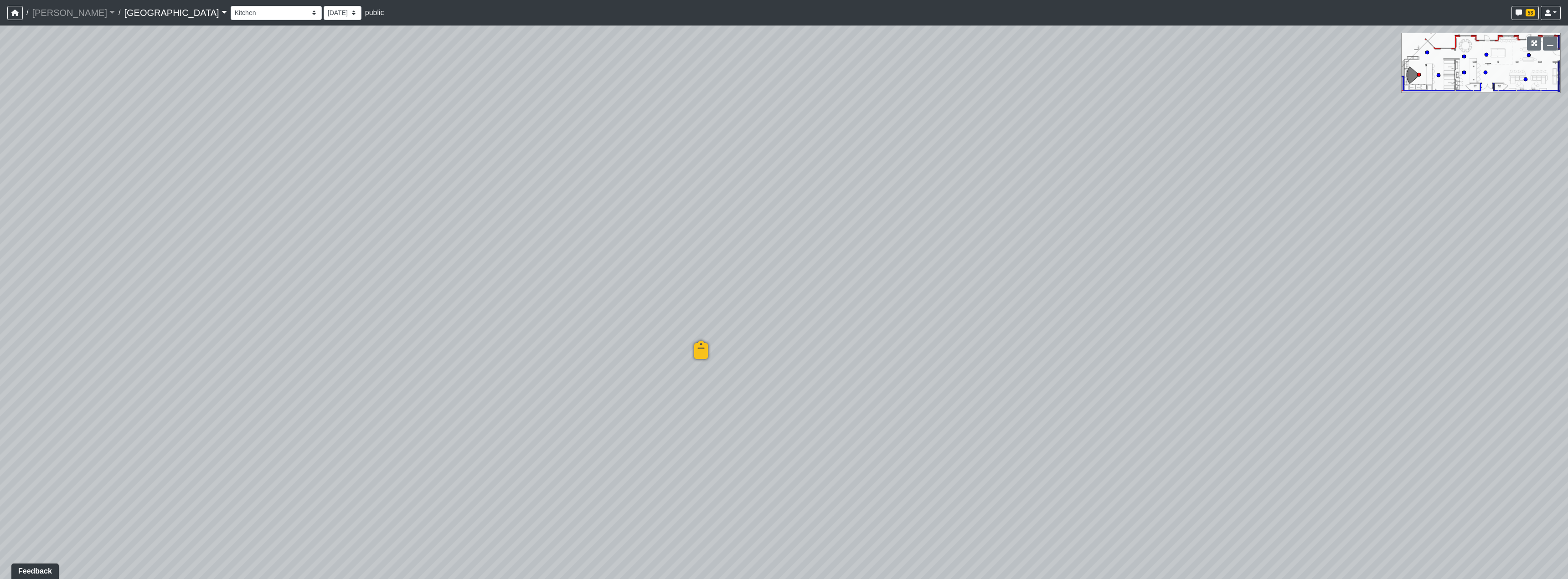
click at [869, 418] on div "Loading... Reception Desk Loading... Lobby Loading... Landing Loading... Create…" at bounding box center [784, 302] width 1568 height 554
drag, startPoint x: 547, startPoint y: 361, endPoint x: 770, endPoint y: 185, distance: 284.1
click at [708, 222] on div "Loading... Reception Desk Loading... Lobby Loading... Landing Loading... Create…" at bounding box center [784, 302] width 1568 height 554
drag, startPoint x: 692, startPoint y: 284, endPoint x: 993, endPoint y: 335, distance: 305.3
click at [956, 324] on div "Loading... Reception Desk Loading... Lobby Loading... Landing Loading... Create…" at bounding box center [784, 302] width 1568 height 554
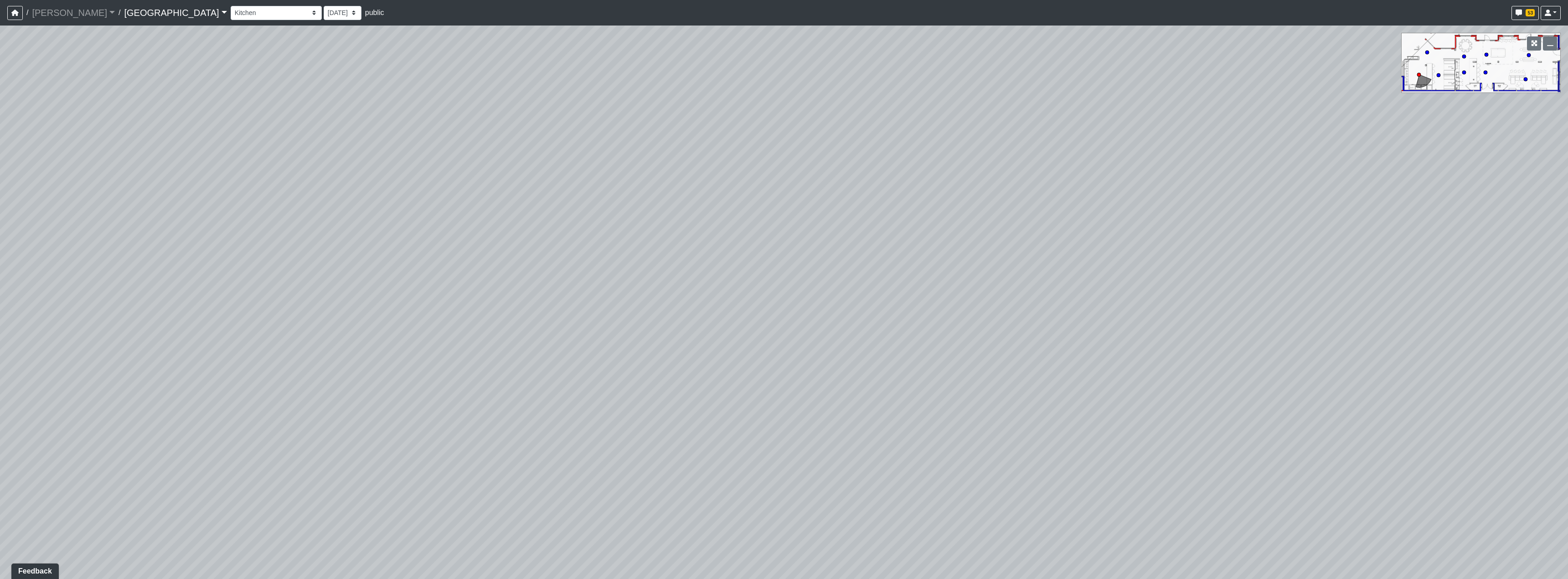
drag, startPoint x: 877, startPoint y: 363, endPoint x: 1002, endPoint y: 255, distance: 165.2
click at [995, 265] on div "Loading... Reception Desk Loading... Lobby Loading... Landing Loading... Create…" at bounding box center [784, 302] width 1568 height 554
drag, startPoint x: 691, startPoint y: 283, endPoint x: 923, endPoint y: 346, distance: 240.4
click at [923, 346] on div "Loading... Reception Desk Loading... Lobby Loading... Landing Loading... Create…" at bounding box center [784, 302] width 1568 height 554
drag, startPoint x: 786, startPoint y: 263, endPoint x: 951, endPoint y: 487, distance: 278.2
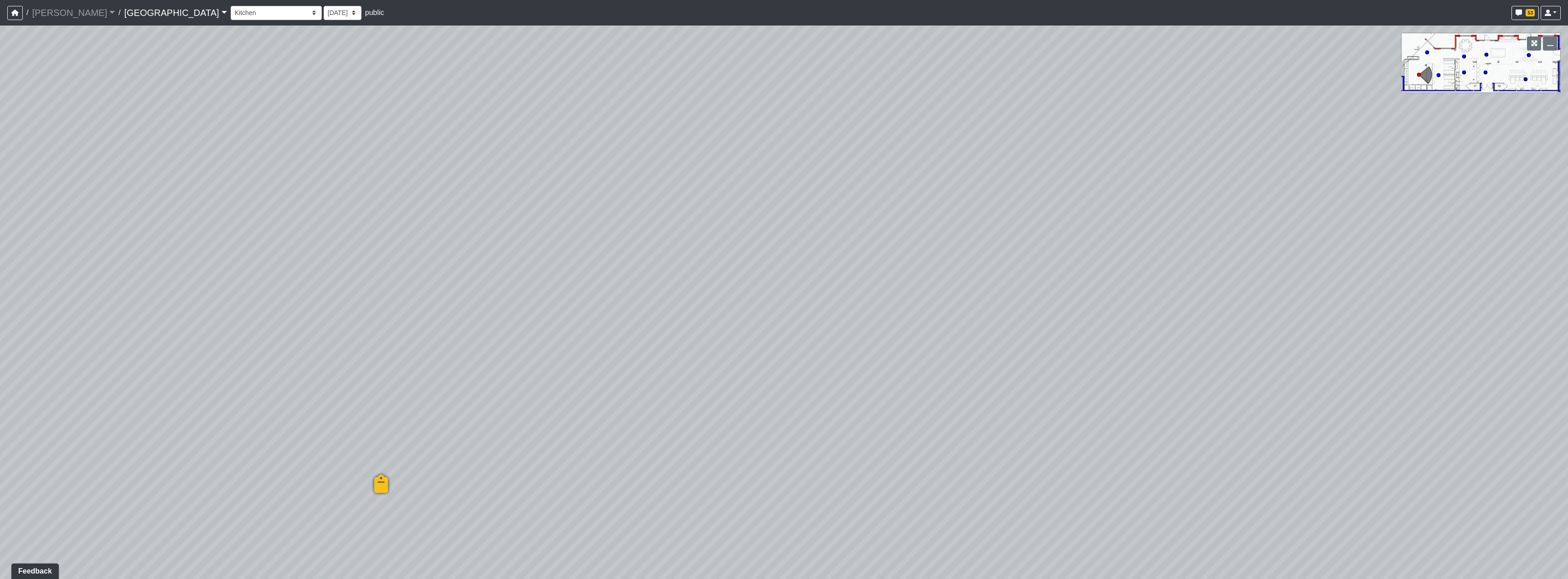
click at [951, 487] on div "Loading... Reception Desk Loading... Lobby Loading... Landing Loading... Create…" at bounding box center [784, 302] width 1568 height 554
drag, startPoint x: 691, startPoint y: 323, endPoint x: 809, endPoint y: 337, distance: 118.8
click at [809, 337] on div "Loading... Reception Desk Loading... Lobby Loading... Landing Loading... Create…" at bounding box center [784, 302] width 1568 height 554
click at [1437, 74] on icon at bounding box center [1439, 75] width 5 height 5
drag, startPoint x: 881, startPoint y: 384, endPoint x: 907, endPoint y: 369, distance: 30.0
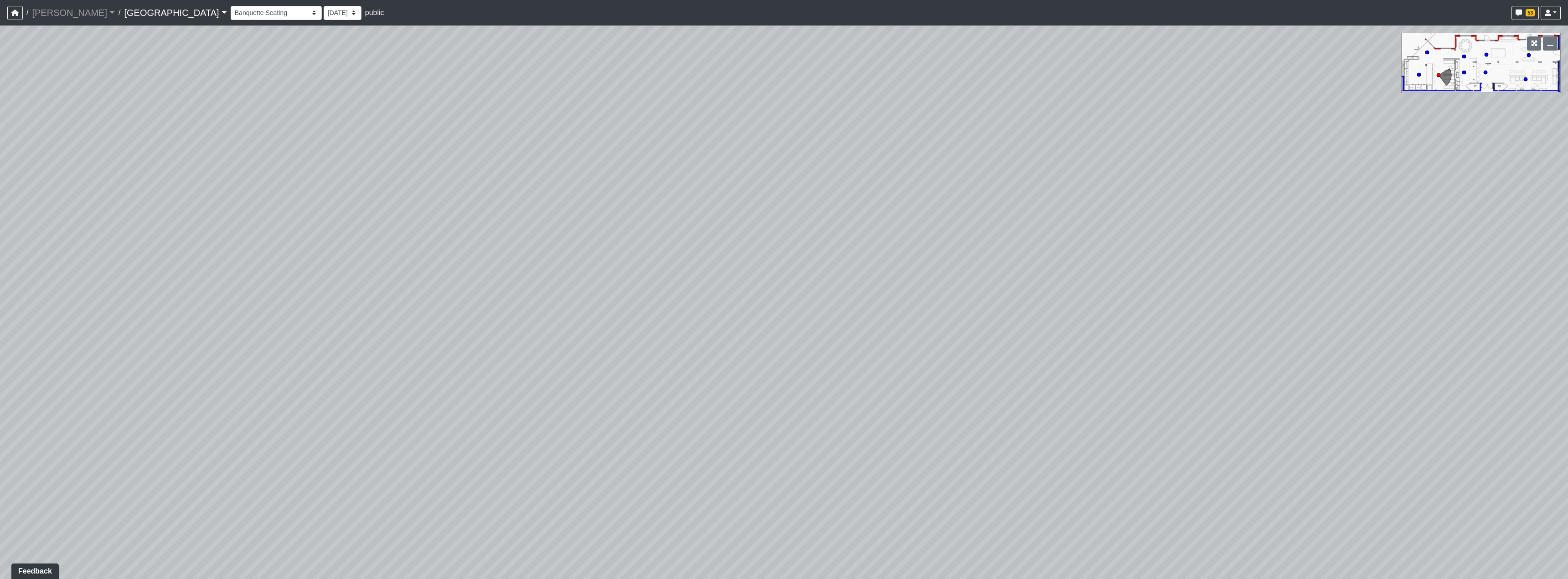
click at [889, 380] on div "Loading... Reception Desk Loading... Lobby Loading... Landing Loading... Create…" at bounding box center [784, 302] width 1568 height 554
drag, startPoint x: 907, startPoint y: 369, endPoint x: 315, endPoint y: 328, distance: 593.4
click at [440, 350] on div "Loading... Reception Desk Loading... Lobby Loading... Landing Loading... Create…" at bounding box center [784, 302] width 1568 height 554
drag, startPoint x: 653, startPoint y: 305, endPoint x: 353, endPoint y: 211, distance: 314.4
click at [425, 227] on div "Loading... Reception Desk Loading... Lobby Loading... Landing Loading... Create…" at bounding box center [784, 302] width 1568 height 554
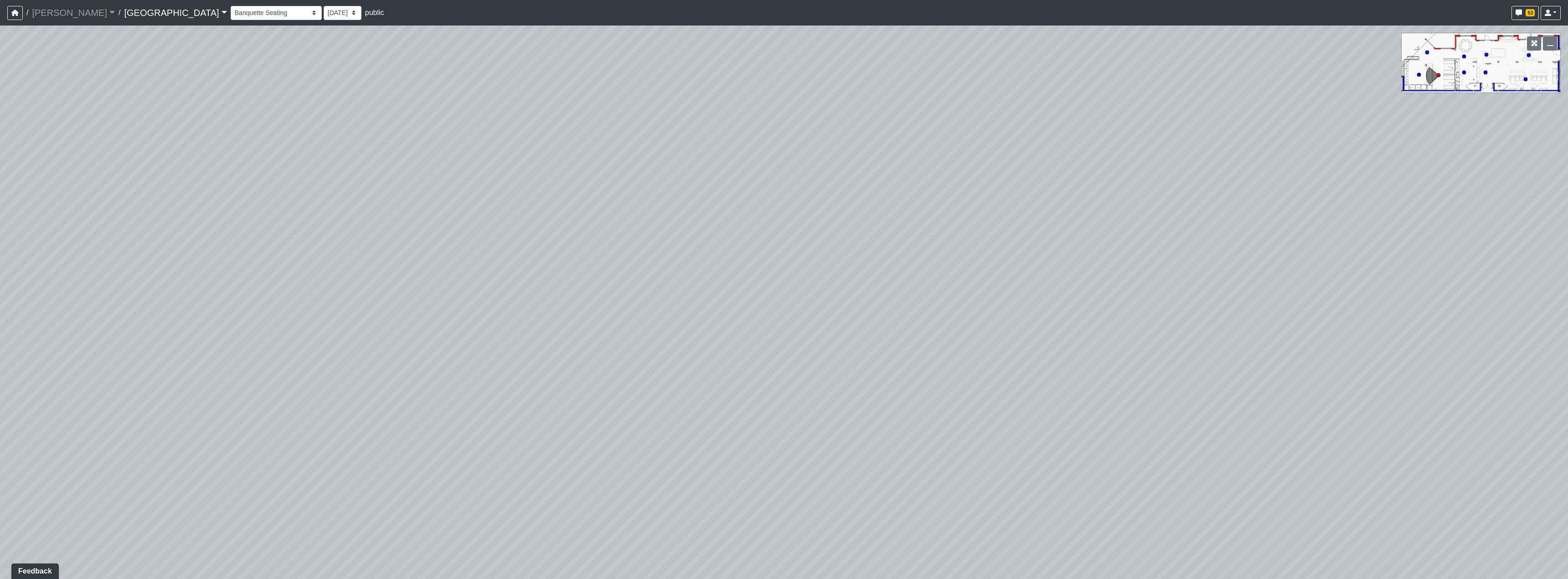
drag, startPoint x: 730, startPoint y: 244, endPoint x: 696, endPoint y: 337, distance: 99.0
click at [655, 353] on div "Loading... Reception Desk Loading... Lobby Loading... Landing Loading... Create…" at bounding box center [784, 302] width 1568 height 554
drag, startPoint x: 837, startPoint y: 329, endPoint x: 837, endPoint y: 342, distance: 13.0
click at [835, 346] on div "Loading... Reception Desk Loading... Lobby Loading... Landing Loading... Create…" at bounding box center [784, 302] width 1568 height 554
drag, startPoint x: 875, startPoint y: 307, endPoint x: 861, endPoint y: 350, distance: 45.2
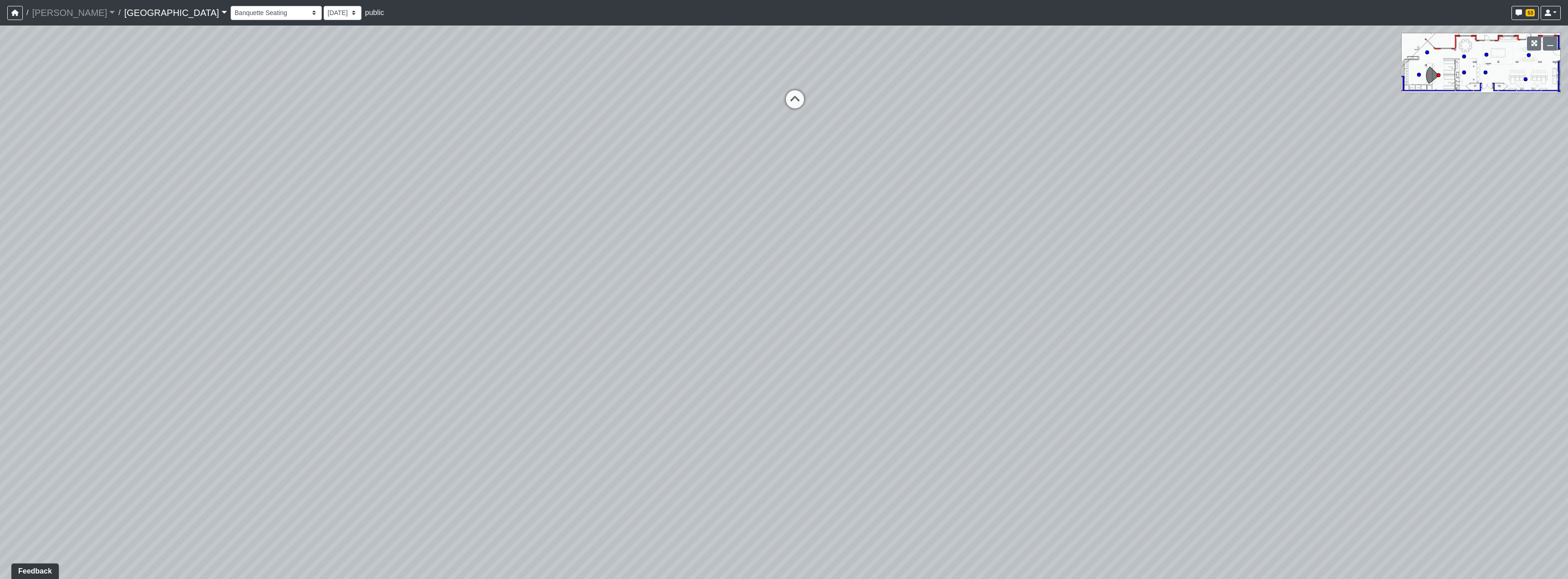
click at [861, 350] on div "Loading... Reception Desk Loading... Lobby Loading... Landing Loading... Create…" at bounding box center [784, 302] width 1568 height 554
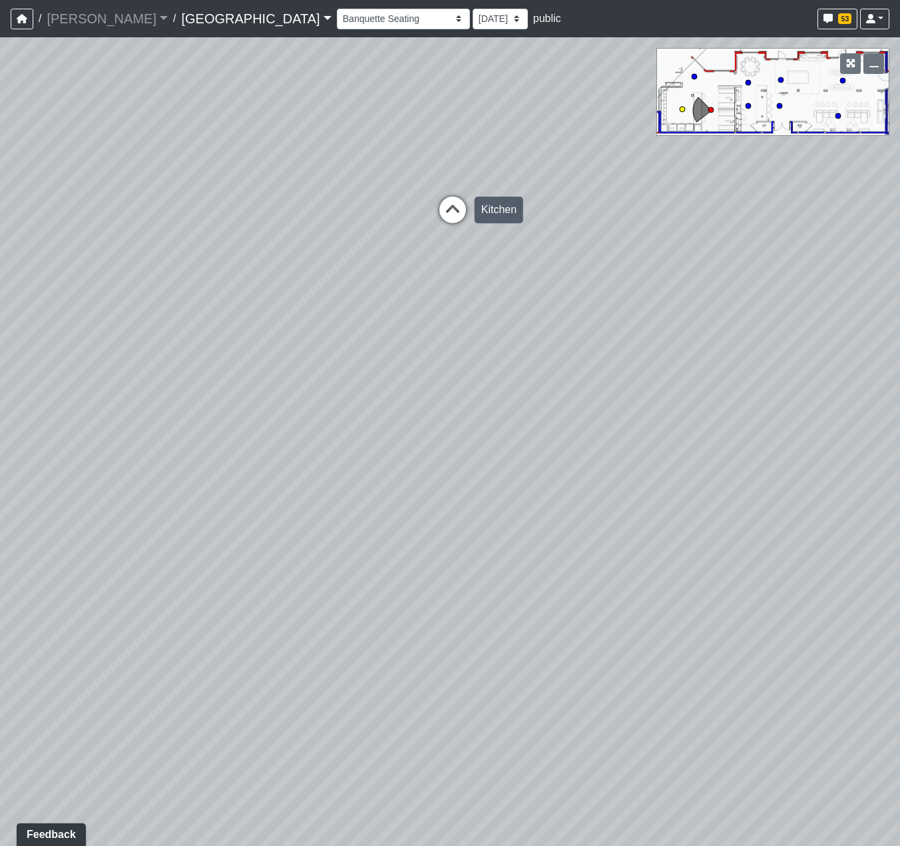
click at [448, 209] on icon at bounding box center [453, 216] width 40 height 40
drag, startPoint x: 491, startPoint y: 334, endPoint x: 543, endPoint y: 469, distance: 145.4
click at [543, 471] on div "Loading... Reception Desk Loading... Lobby Loading... Landing Loading... Create…" at bounding box center [450, 441] width 900 height 808
drag, startPoint x: 437, startPoint y: 515, endPoint x: 513, endPoint y: 513, distance: 75.9
click at [515, 513] on div "Loading... Reception Desk Loading... Lobby Loading... Landing Loading... Create…" at bounding box center [450, 441] width 900 height 808
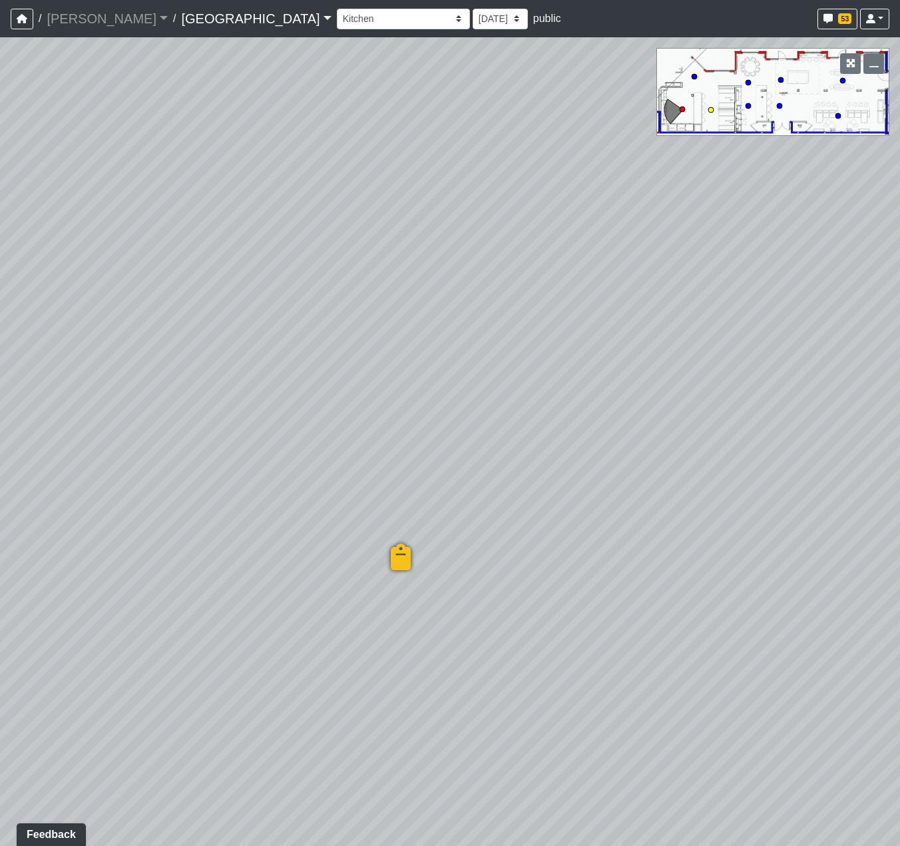
click at [712, 111] on circle at bounding box center [710, 109] width 5 height 5
select select "vgkRrWj865KZZaey7q21LP"
drag, startPoint x: 125, startPoint y: 440, endPoint x: 708, endPoint y: 456, distance: 583.4
click at [539, 437] on div "Loading... Reception Desk Loading... Lobby Loading... Landing Loading... Create…" at bounding box center [450, 441] width 900 height 808
drag, startPoint x: 427, startPoint y: 511, endPoint x: 832, endPoint y: 446, distance: 409.4
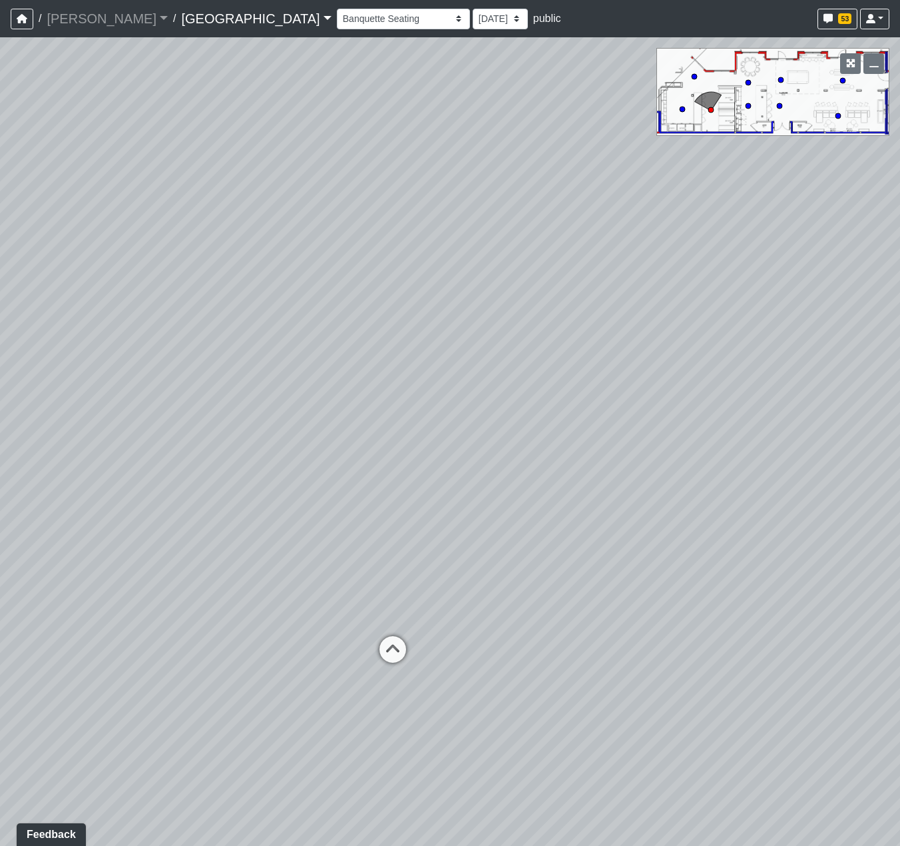
click at [750, 456] on div "Loading... Reception Desk Loading... Lobby Loading... Landing Loading... Create…" at bounding box center [450, 441] width 900 height 808
drag, startPoint x: 440, startPoint y: 516, endPoint x: 308, endPoint y: 555, distance: 138.0
click at [308, 555] on div "Loading... Reception Desk Loading... Lobby Loading... Landing Loading... Create…" at bounding box center [450, 441] width 900 height 808
drag, startPoint x: 521, startPoint y: 513, endPoint x: 485, endPoint y: 527, distance: 37.7
click at [486, 527] on div "Loading... Reception Desk Loading... Lobby Loading... Landing Loading... Create…" at bounding box center [450, 441] width 900 height 808
